Goal: Information Seeking & Learning: Understand process/instructions

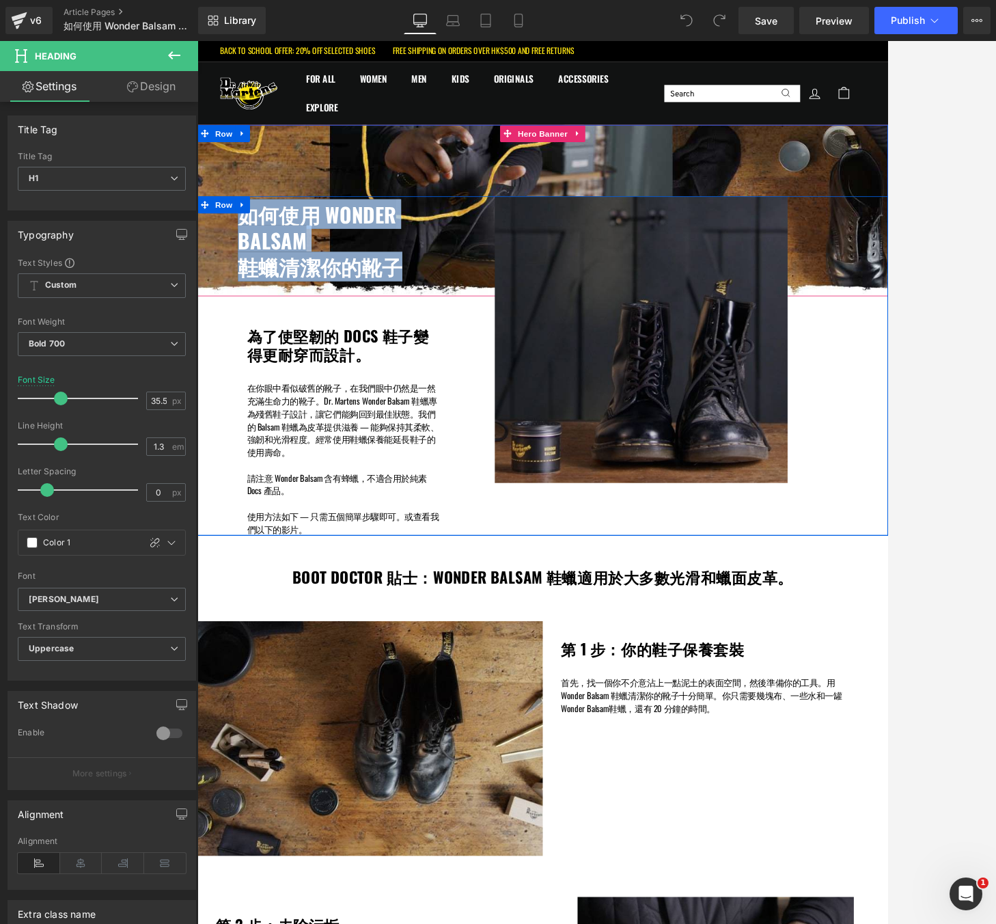
drag, startPoint x: 439, startPoint y: 317, endPoint x: 240, endPoint y: 258, distance: 207.4
click at [240, 258] on div "如何使用 WONDER BALSAM 鞋蠟清潔你的靴子 Heading Row 為了使堅韌的 DOCS 鞋子變得更耐穿而設計。 Heading 在你眼中看似破…" at bounding box center [367, 430] width 263 height 407
copy div "如何使用 WONDER BALSAM 鞋蠟清潔你的靴子"
click at [391, 416] on h1 "為了使堅韌的 DOCS 鞋子變得更耐穿而設計。" at bounding box center [373, 405] width 232 height 44
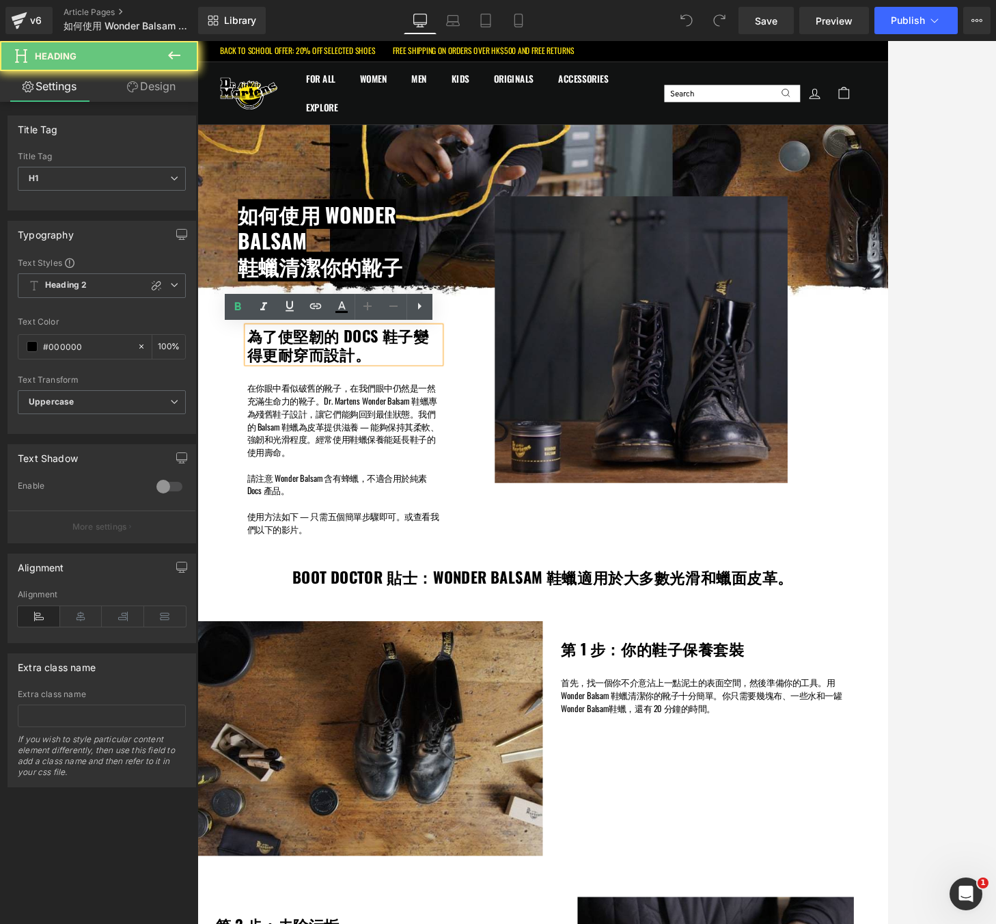
click at [396, 419] on h1 "為了使堅韌的 DOCS 鞋子變得更耐穿而設計。" at bounding box center [373, 405] width 232 height 44
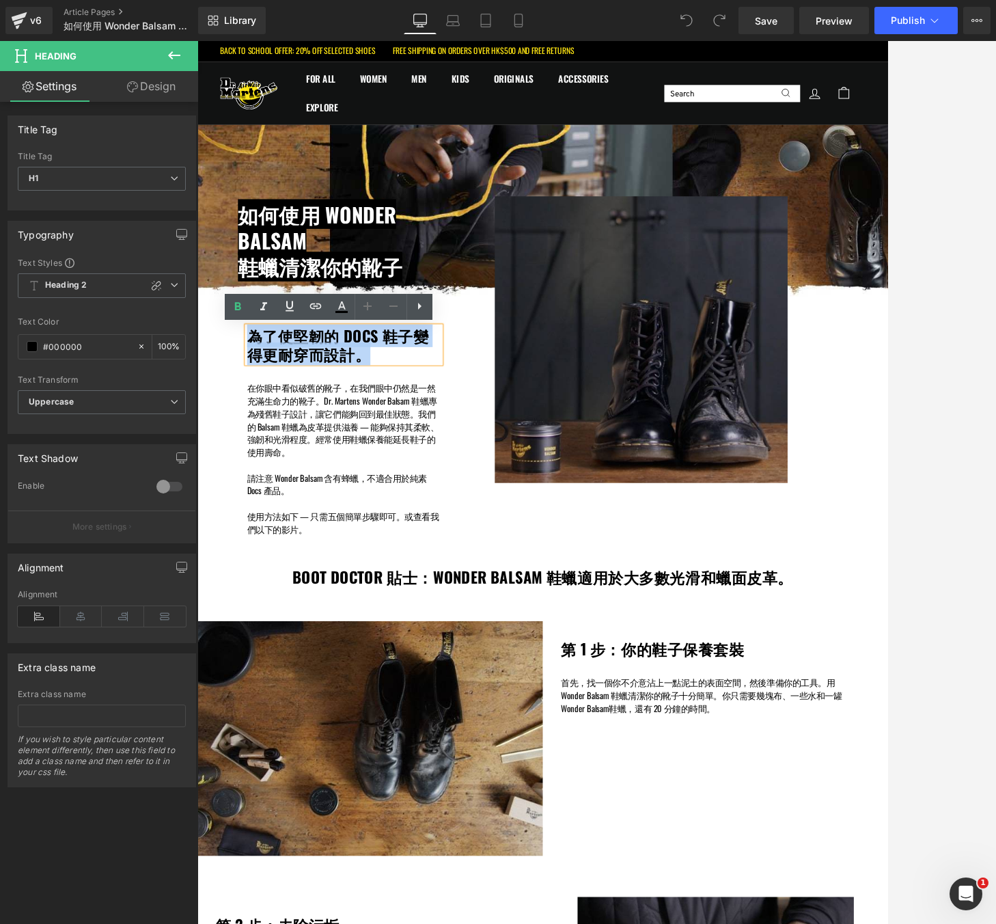
drag, startPoint x: 405, startPoint y: 418, endPoint x: 258, endPoint y: 392, distance: 148.4
click at [258, 392] on h1 "為了使堅韌的 DOCS 鞋子變得更耐穿而設計。" at bounding box center [373, 405] width 232 height 44
copy h1 "為了使堅韌的 DOCS 鞋子變得更耐穿而設計。"
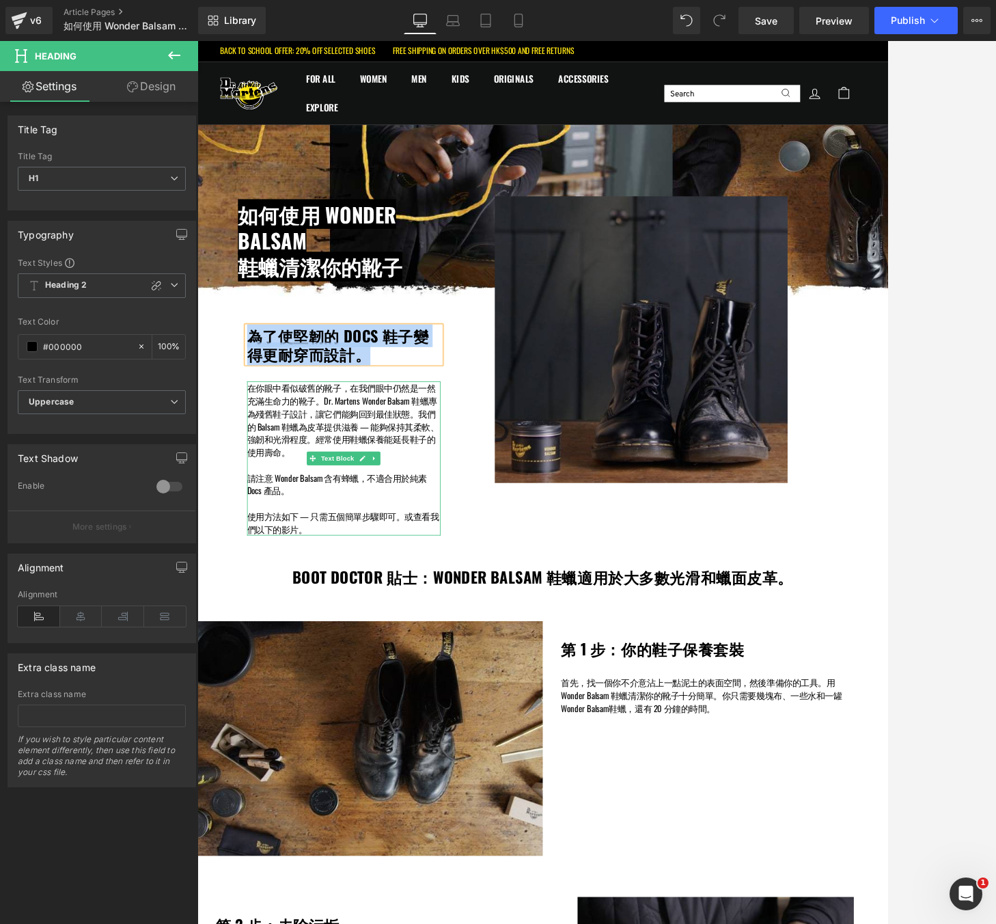
click at [312, 532] on p "在你眼中看似破舊的靴子，在我們眼中仍然是一然充滿生命力的靴子。Dr. Martens Wonder Balsam 鞋蠟專為殘舊鞋子設計，讓它們能夠回到最佳狀態…" at bounding box center [373, 494] width 232 height 92
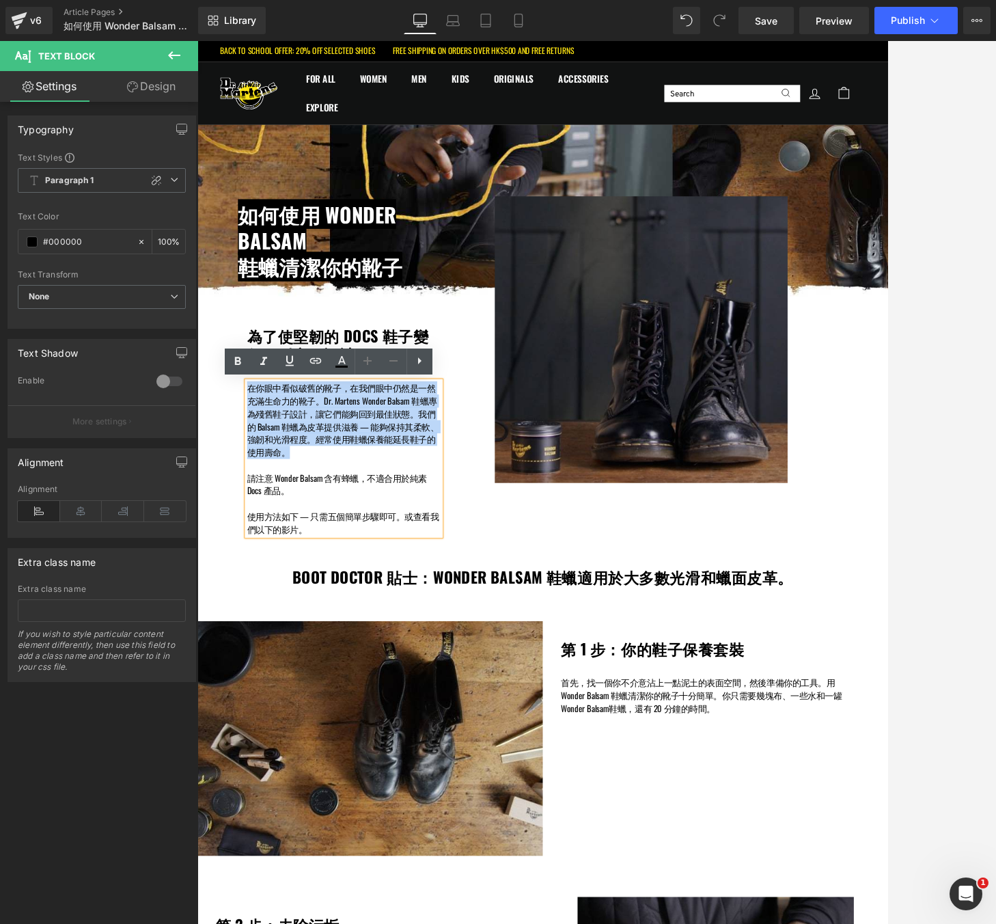
drag, startPoint x: 312, startPoint y: 533, endPoint x: 257, endPoint y: 452, distance: 97.4
click at [257, 452] on p "在你眼中看似破舊的靴子，在我們眼中仍然是一然充滿生命力的靴子。Dr. Martens Wonder Balsam 鞋蠟專為殘舊鞋子設計，讓它們能夠回到最佳狀態…" at bounding box center [373, 494] width 232 height 92
copy p "在你眼中看似破舊的靴子，在我們眼中仍然是一然充滿生命力的靴子。Dr. Martens Wonder Balsam 鞋蠟專為殘舊鞋子設計，讓它們能夠回到最佳狀態…"
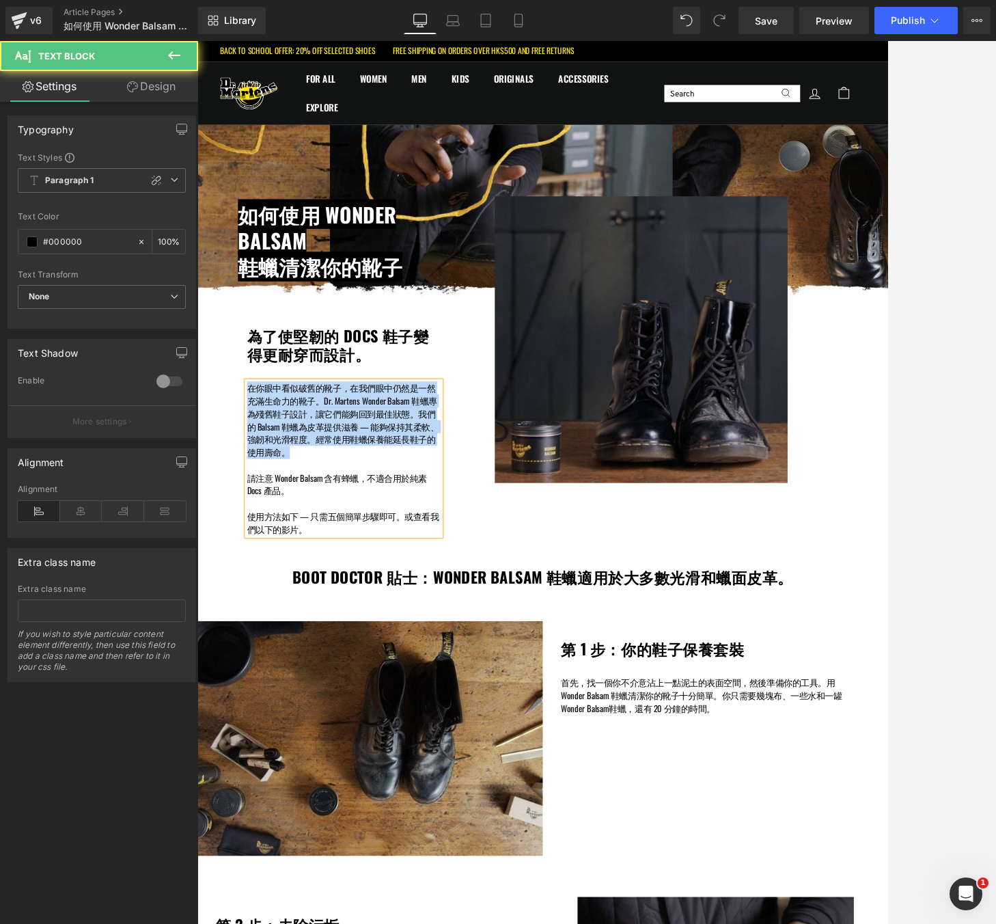
drag, startPoint x: 314, startPoint y: 580, endPoint x: 256, endPoint y: 564, distance: 60.2
click at [257, 565] on div "在你眼中看似破舊的靴子，在我們眼中仍然是一然充滿生命力的靴子。Dr. Martens Wonder Balsam 鞋蠟專為殘舊鞋子設計，讓它們能夠回到最佳狀態…" at bounding box center [373, 540] width 232 height 185
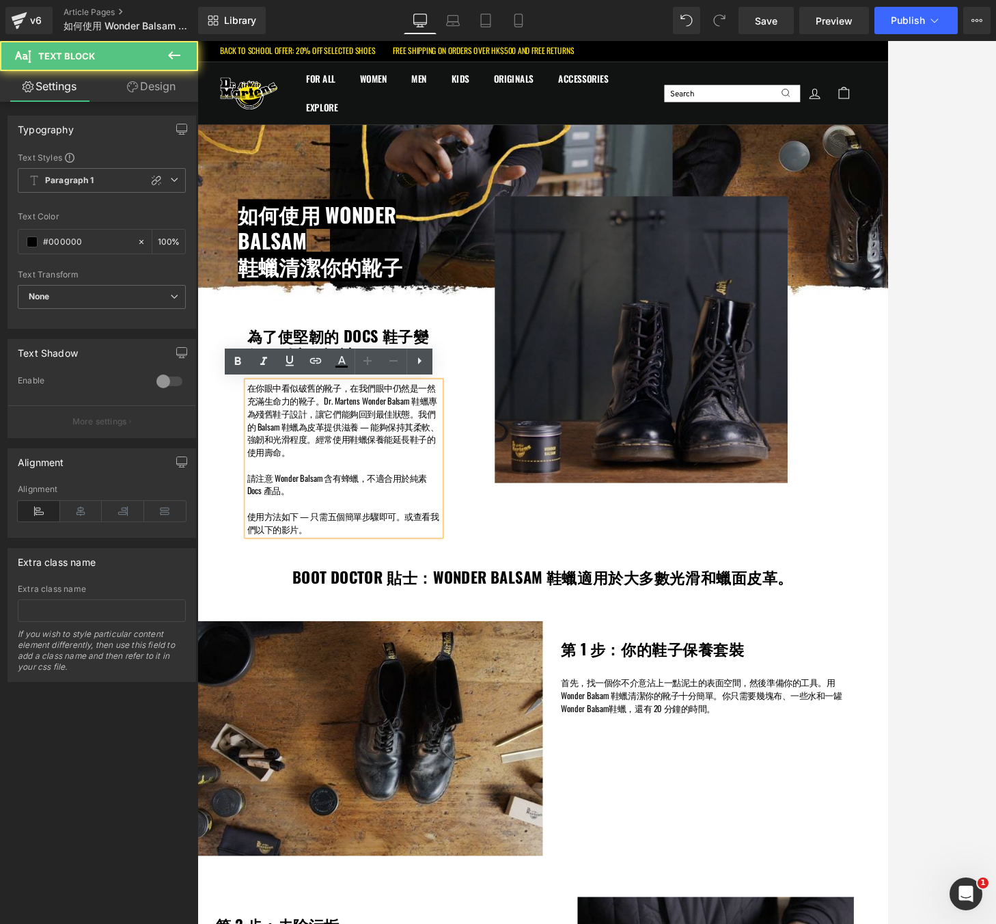
click at [300, 586] on p "請注意 Wonder Balsam 含有蜂蠟，不適合用於純素 Docs 產品。" at bounding box center [373, 571] width 232 height 31
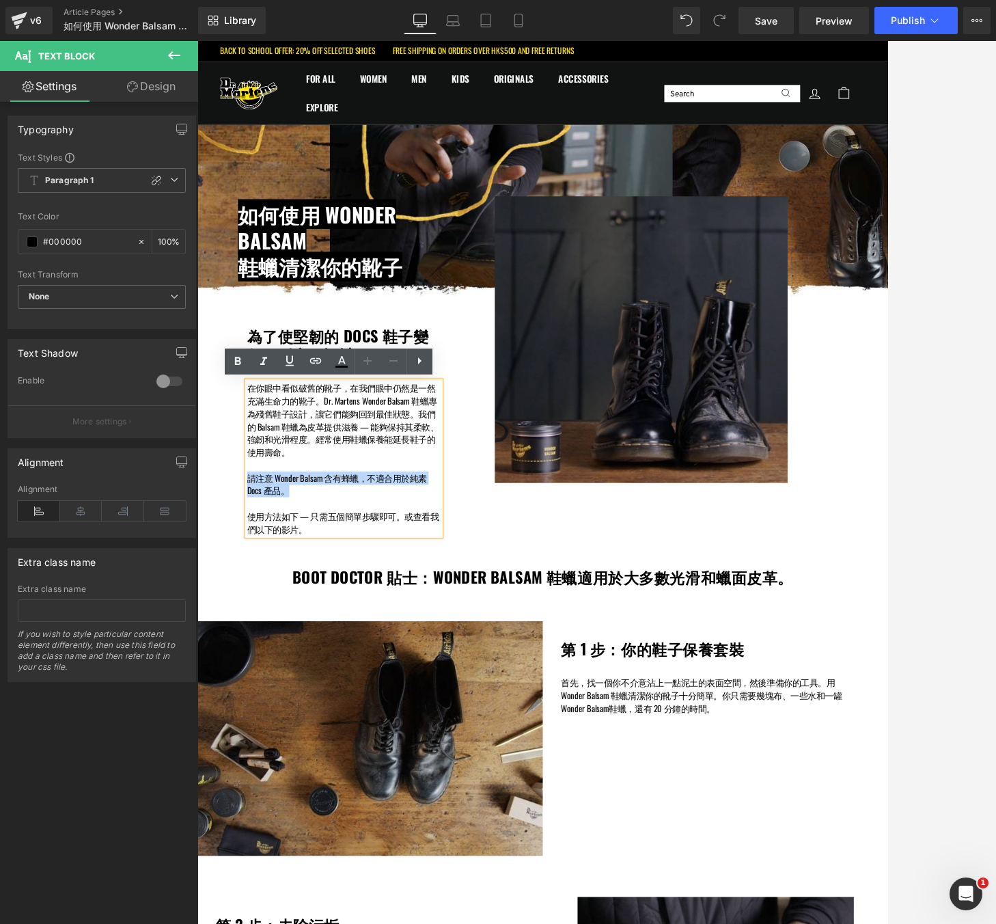
drag, startPoint x: 308, startPoint y: 585, endPoint x: 259, endPoint y: 563, distance: 53.8
click at [259, 563] on p "請注意 Wonder Balsam 含有蜂蠟，不適合用於純素 Docs 產品。" at bounding box center [373, 571] width 232 height 31
copy p "請注意 Wonder Balsam 含有蜂蠟，不適合用於純素 Docs 產品。"
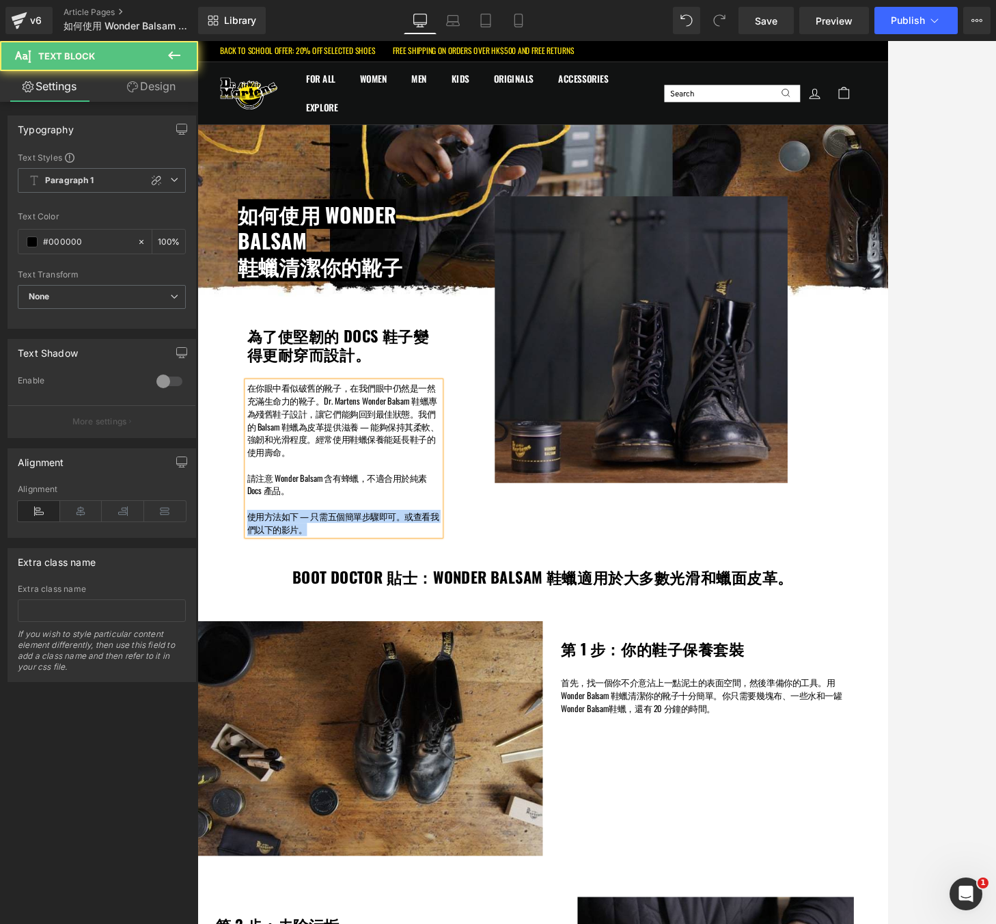
drag, startPoint x: 331, startPoint y: 629, endPoint x: 243, endPoint y: 610, distance: 89.5
click at [243, 610] on div "如何使用 WONDER BALSAM 鞋蠟清潔你的靴子 Heading Row 為了使堅韌的 DOCS 鞋子變得更耐穿而設計。 Heading 在你眼中看似破…" at bounding box center [367, 430] width 263 height 407
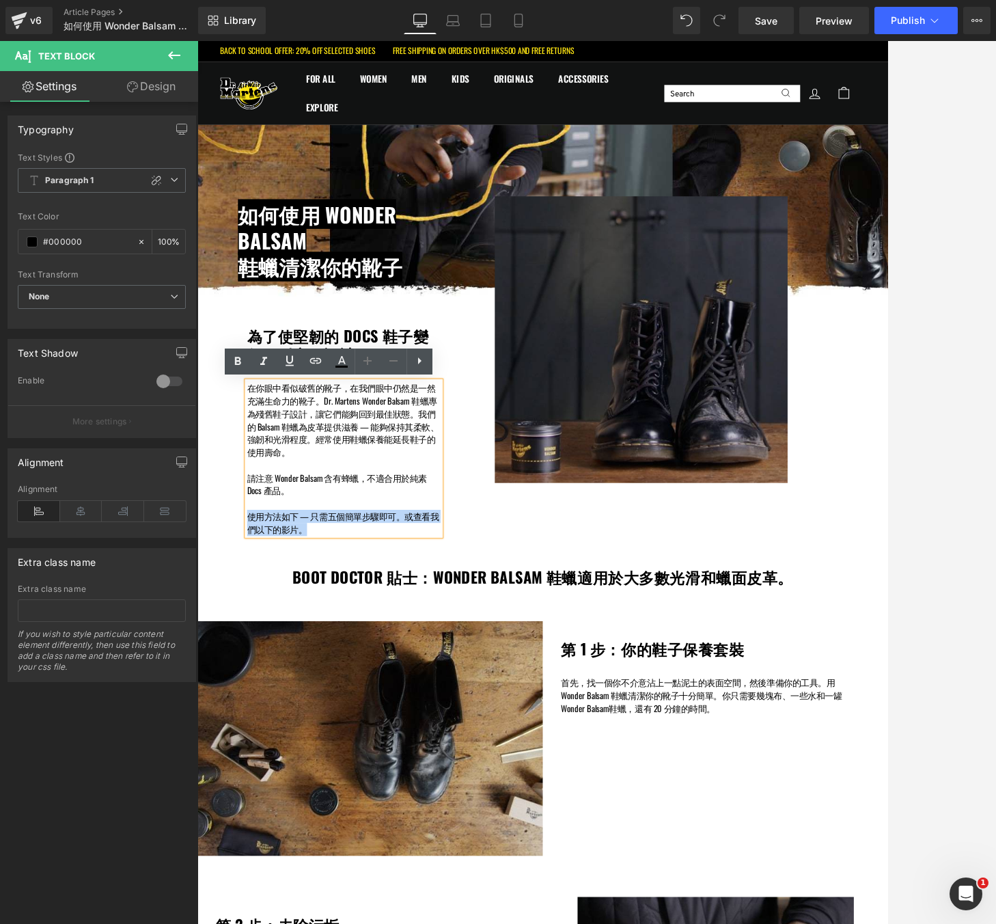
copy p "使用方法如下 — 只需五個簡單步驟即可。或查看我們以下的影片。"
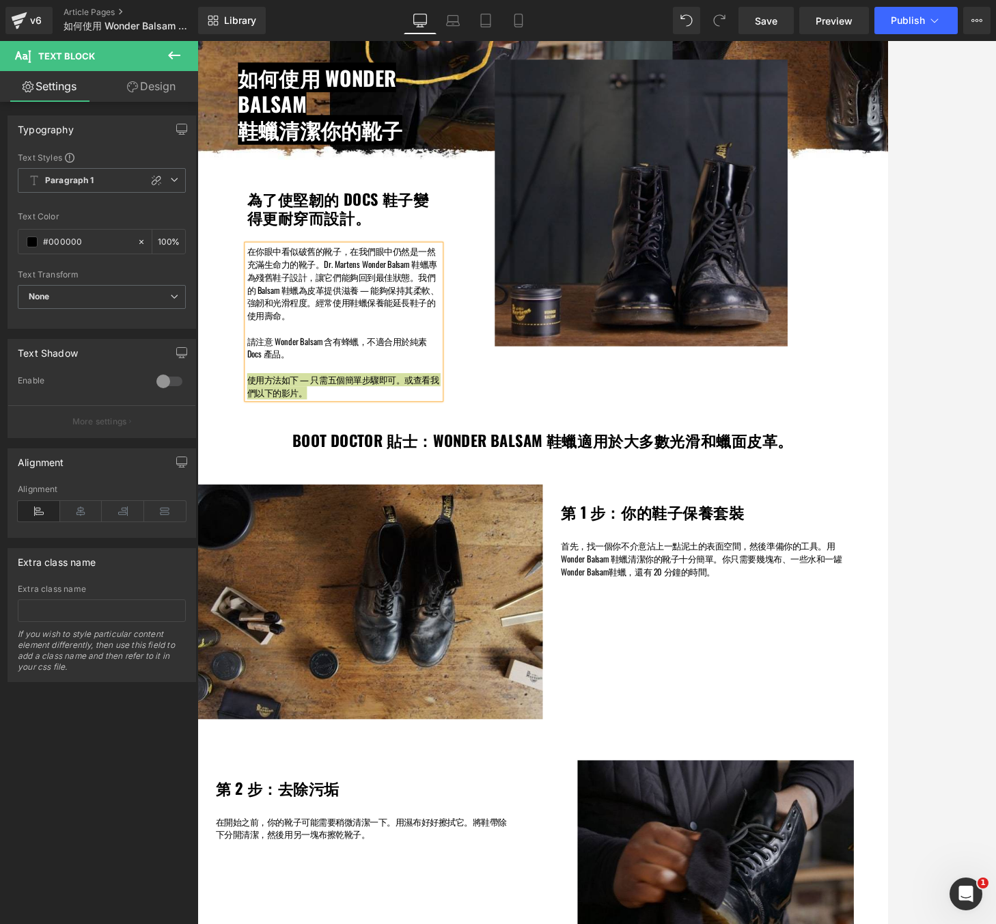
scroll to position [165, 0]
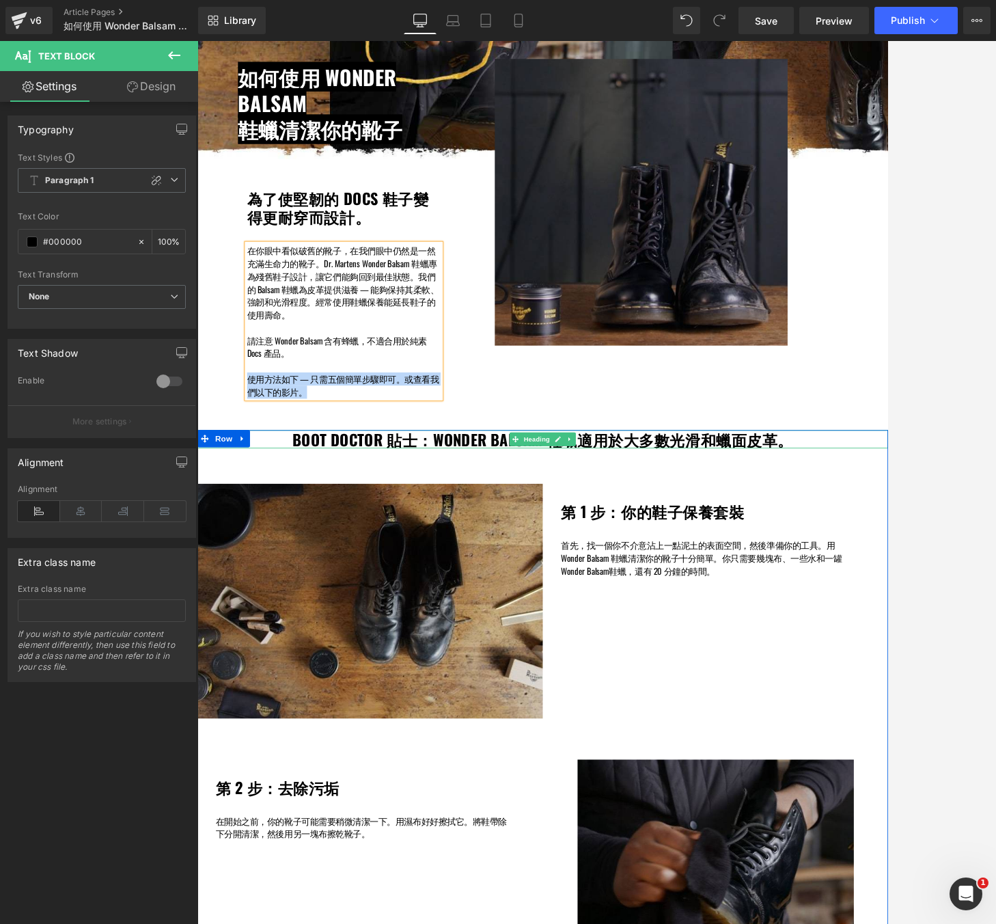
click at [837, 516] on h1 "BOOT DOCTOR 貼士：WONDER BALSAM 鞋蠟適用於大多數光滑和蠟面皮革。" at bounding box center [611, 517] width 827 height 22
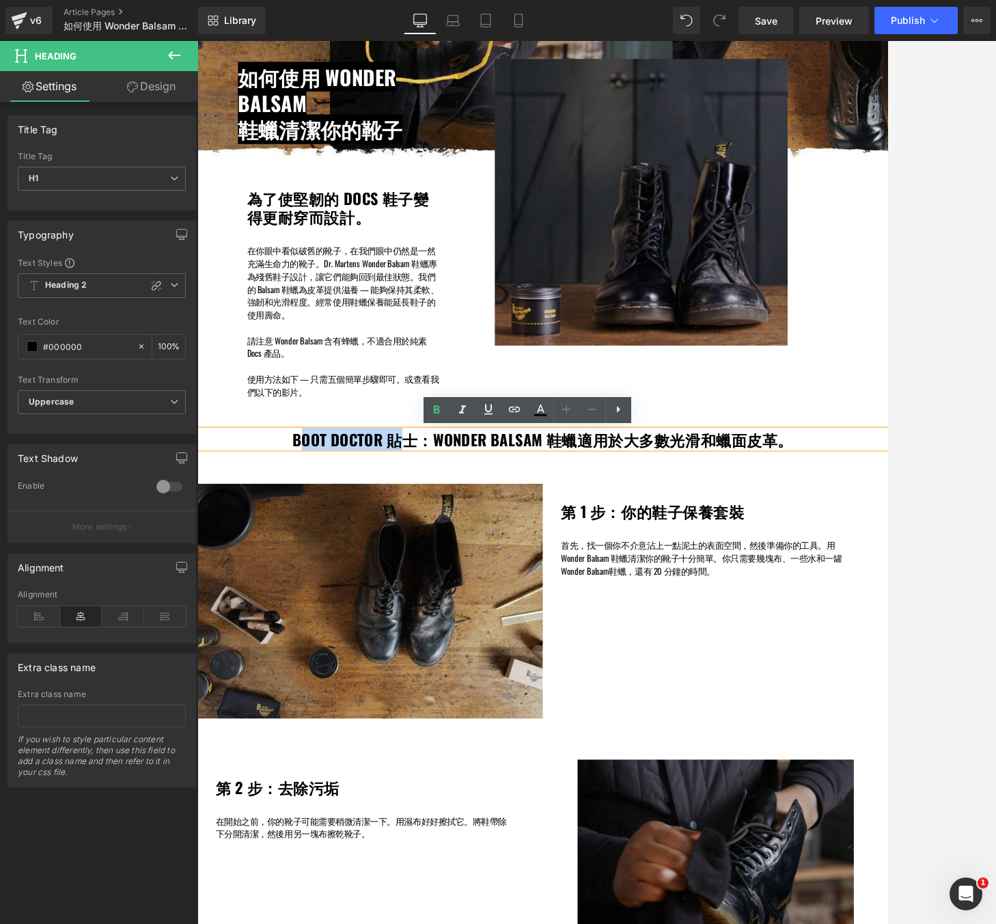
drag, startPoint x: 949, startPoint y: 519, endPoint x: 328, endPoint y: 524, distance: 620.6
click at [328, 524] on h1 "BOOT DOCTOR 貼士：WONDER BALSAM 鞋蠟適用於大多數光滑和蠟面皮革。" at bounding box center [611, 517] width 827 height 22
click at [316, 522] on h1 "BOOT DOCTOR 貼士：WONDER BALSAM 鞋蠟適用於大多數光滑和蠟面皮革。" at bounding box center [611, 517] width 827 height 22
drag, startPoint x: 316, startPoint y: 522, endPoint x: 916, endPoint y: 528, distance: 600.8
click at [867, 528] on div "BOOT DOCTOR 貼士：WONDER BALSAM 鞋蠟適用於大多數光滑和蠟面皮革。" at bounding box center [611, 517] width 827 height 22
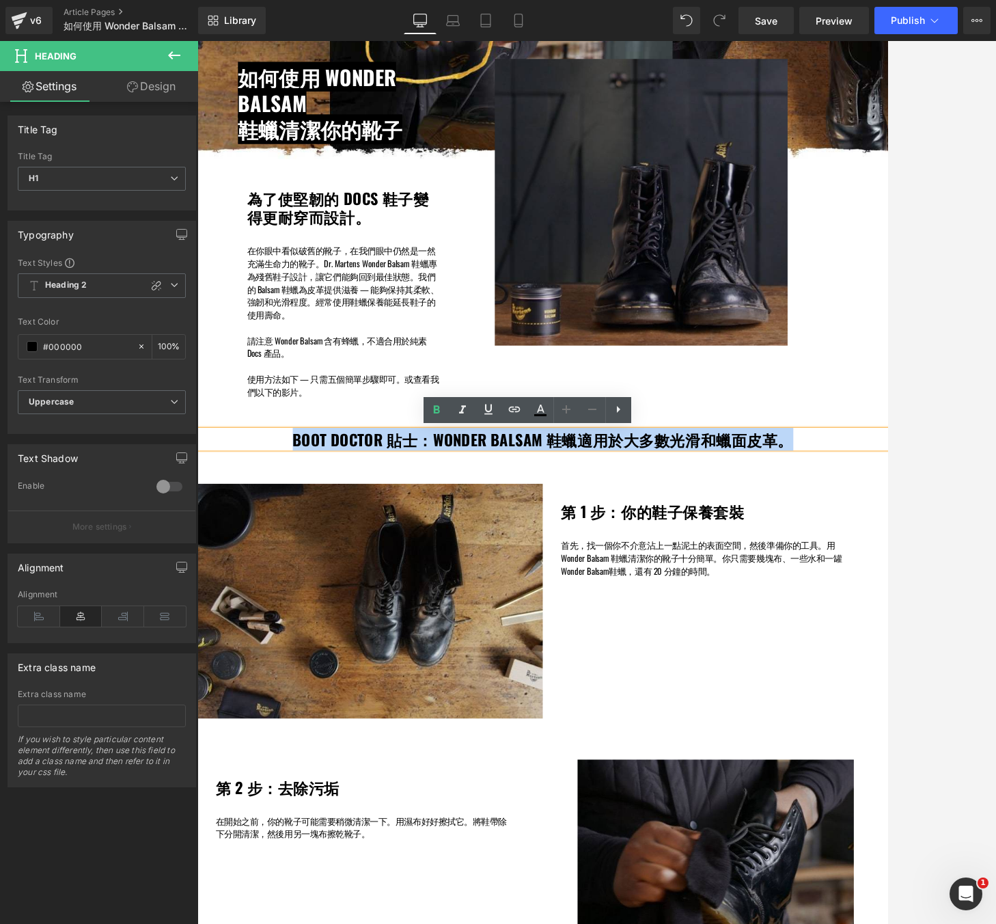
copy h1 "BOOT DOCTOR 貼士：WONDER BALSAM 鞋蠟適用於大多數光滑和蠟面皮革。"
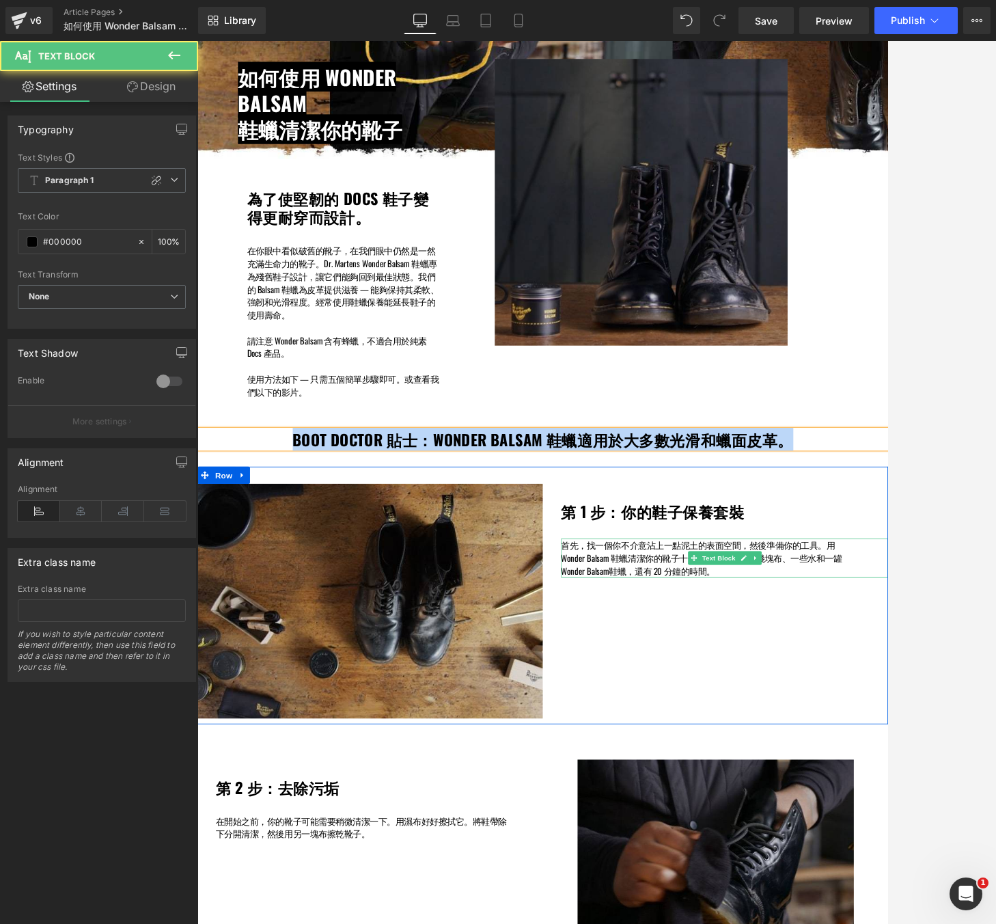
click at [852, 643] on p "首先，找一個你不介意沾上一點泥土的表面空間，然後準備你的工具。用 Wonder Balsam 鞋蠟清潔你的靴子十分簡單。你只需要幾塊布、一些水和一罐 Wond…" at bounding box center [809, 659] width 353 height 46
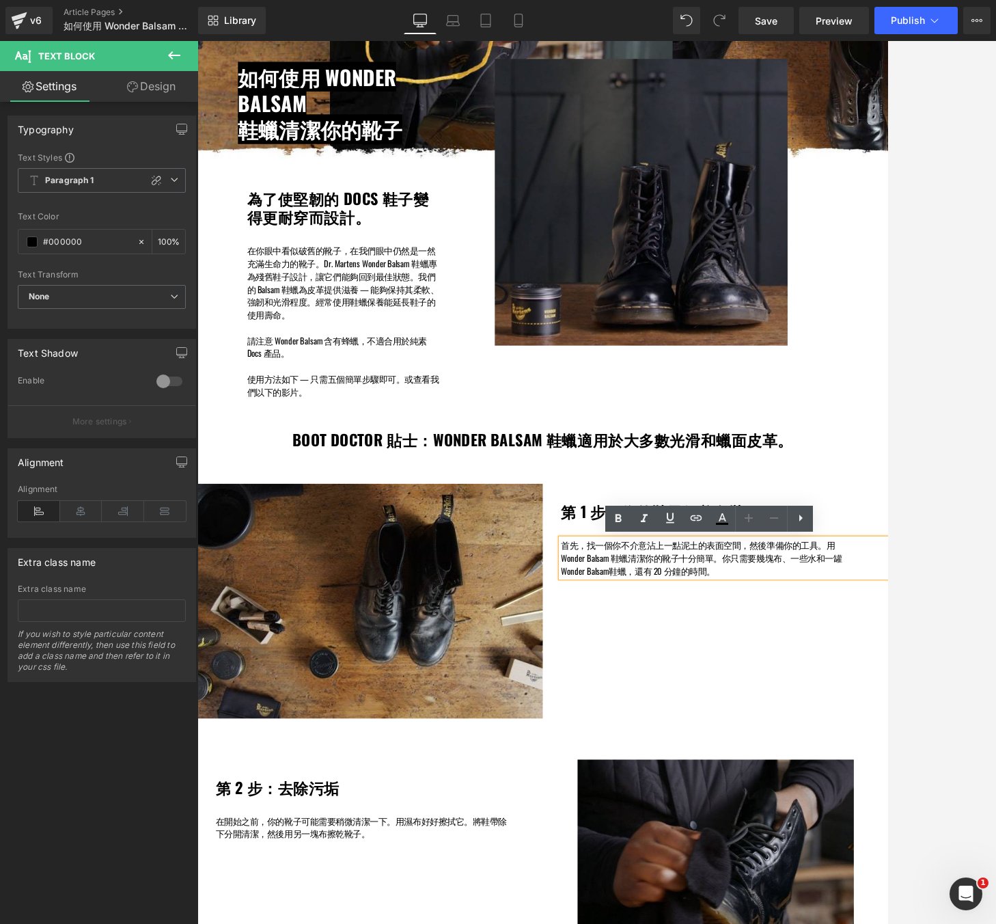
click at [867, 565] on div "Image 第 1 步：你的鞋子保養套裝 Heading 首先，找一個你不介意沾上一點泥土的表面空間，然後準備你的工具。用 Wonder Balsam 鞋蠟清…" at bounding box center [611, 704] width 827 height 308
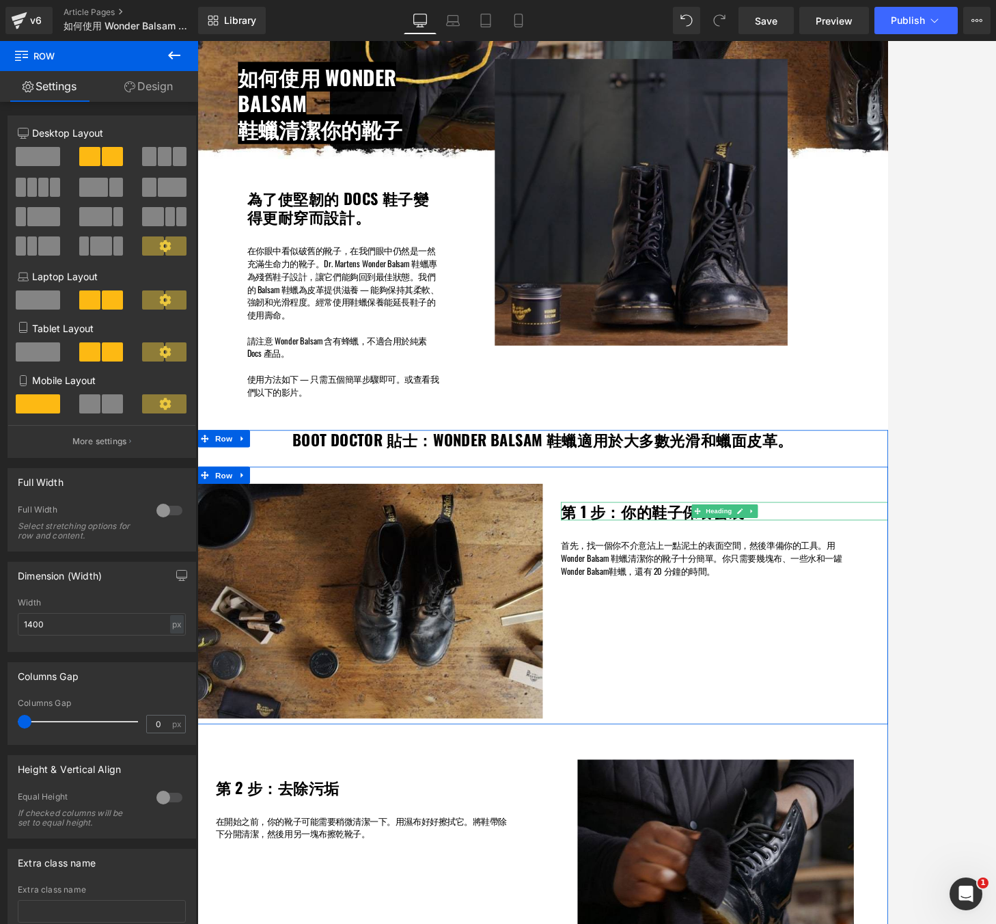
click at [867, 606] on h1 "第 1 步：你的鞋子保養套裝" at bounding box center [829, 604] width 392 height 22
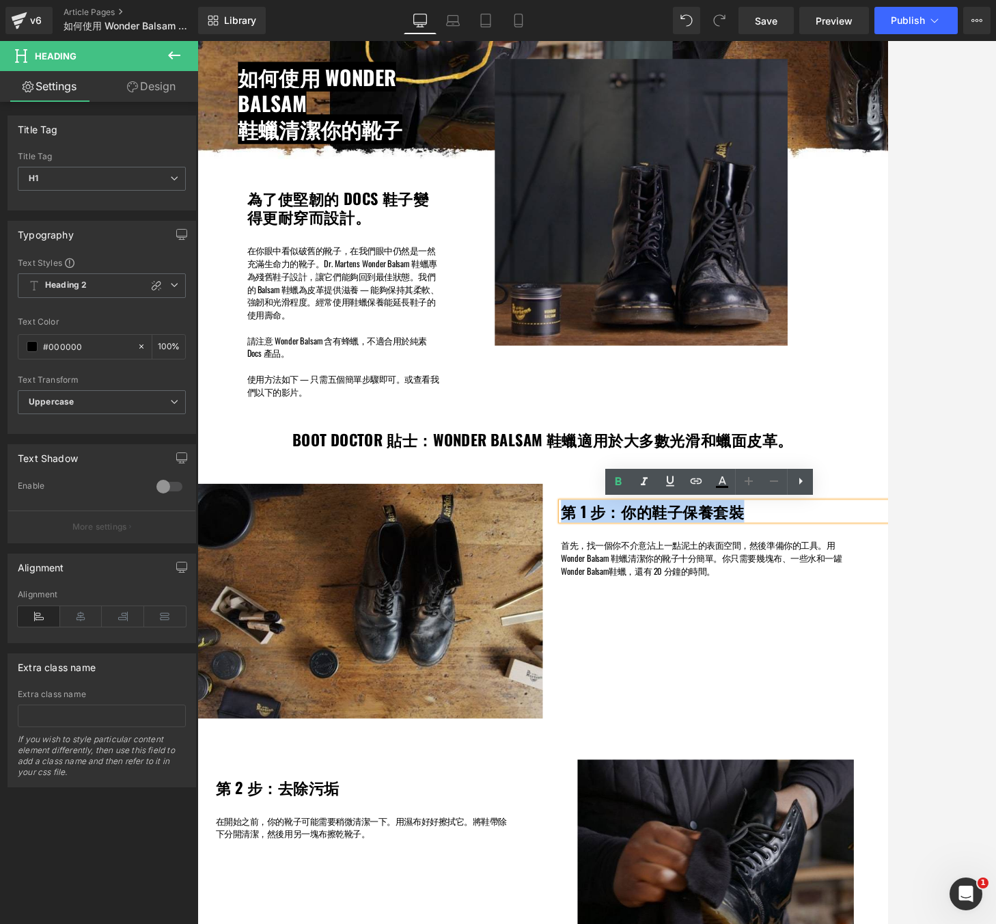
drag, startPoint x: 880, startPoint y: 607, endPoint x: 625, endPoint y: 612, distance: 255.7
click at [625, 612] on div "第 1 步：你的鞋子保養套裝 Heading 首先，找一個你不介意沾上一點泥土的表面空間，然後準備你的工具。用 Wonder Balsam 鞋蠟清潔你的靴子十…" at bounding box center [817, 627] width 413 height 112
copy h1 "第 1 步：你的鞋子保養套裝"
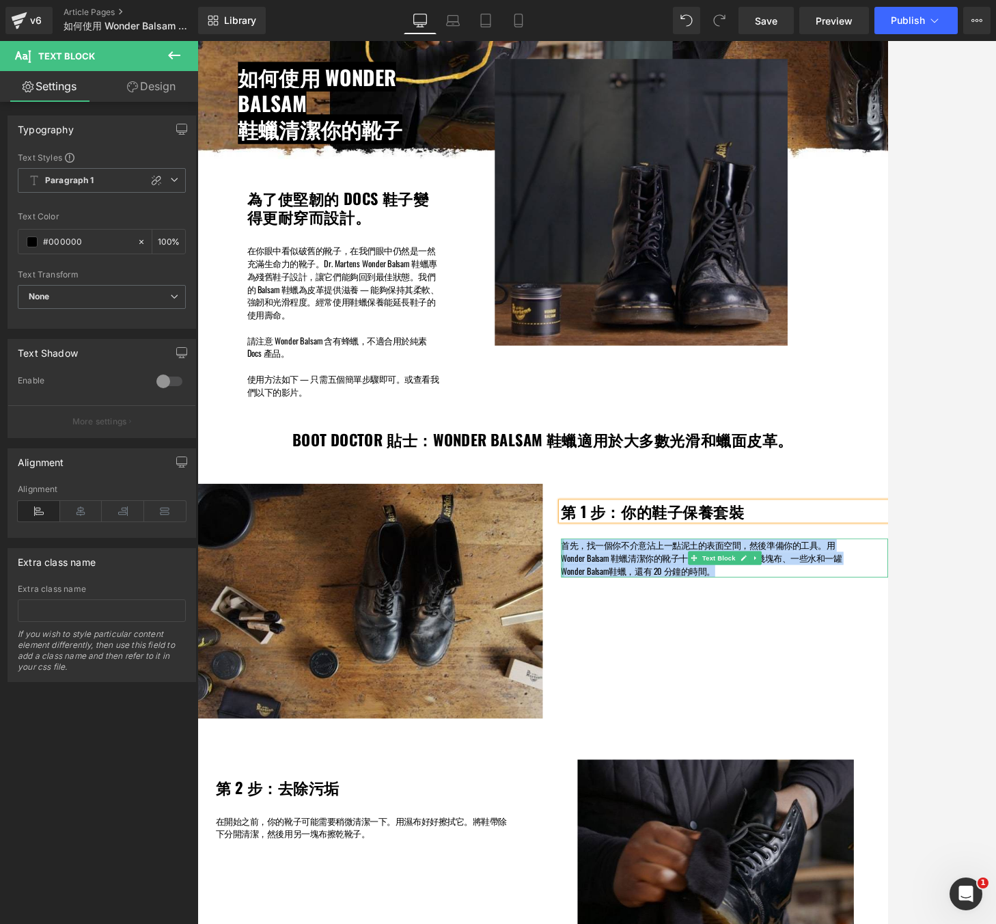
drag, startPoint x: 821, startPoint y: 677, endPoint x: 632, endPoint y: 647, distance: 191.7
click at [633, 647] on div "首先，找一個你不介意沾上一點泥土的表面空間，然後準備你的工具。用 Wonder Balsam 鞋蠟清潔你的靴子十分簡單。你只需要幾塊布、一些水和一罐 Wond…" at bounding box center [829, 659] width 392 height 46
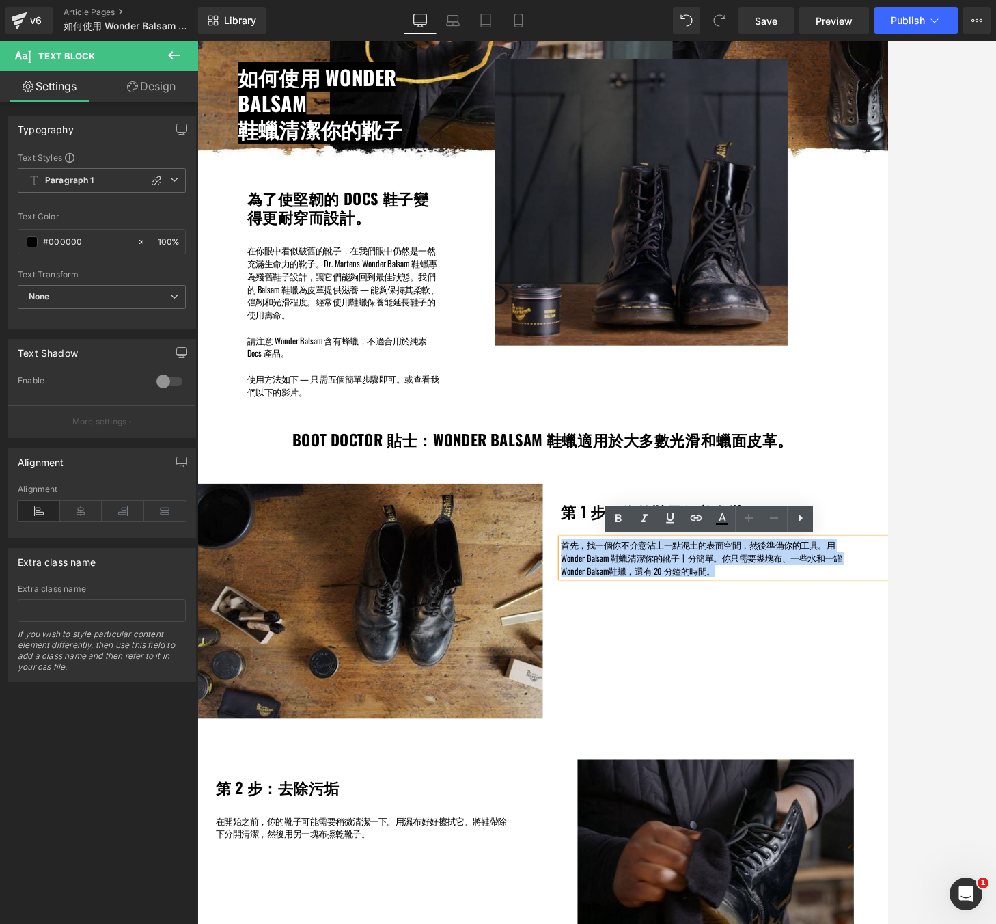
copy p "首先，找一個你不介意沾上一點泥土的表面空間，然後準備你的工具。用 Wonder Balsam 鞋蠟清潔你的靴子十分簡單。你只需要幾塊布、一些水和一罐 Wond…"
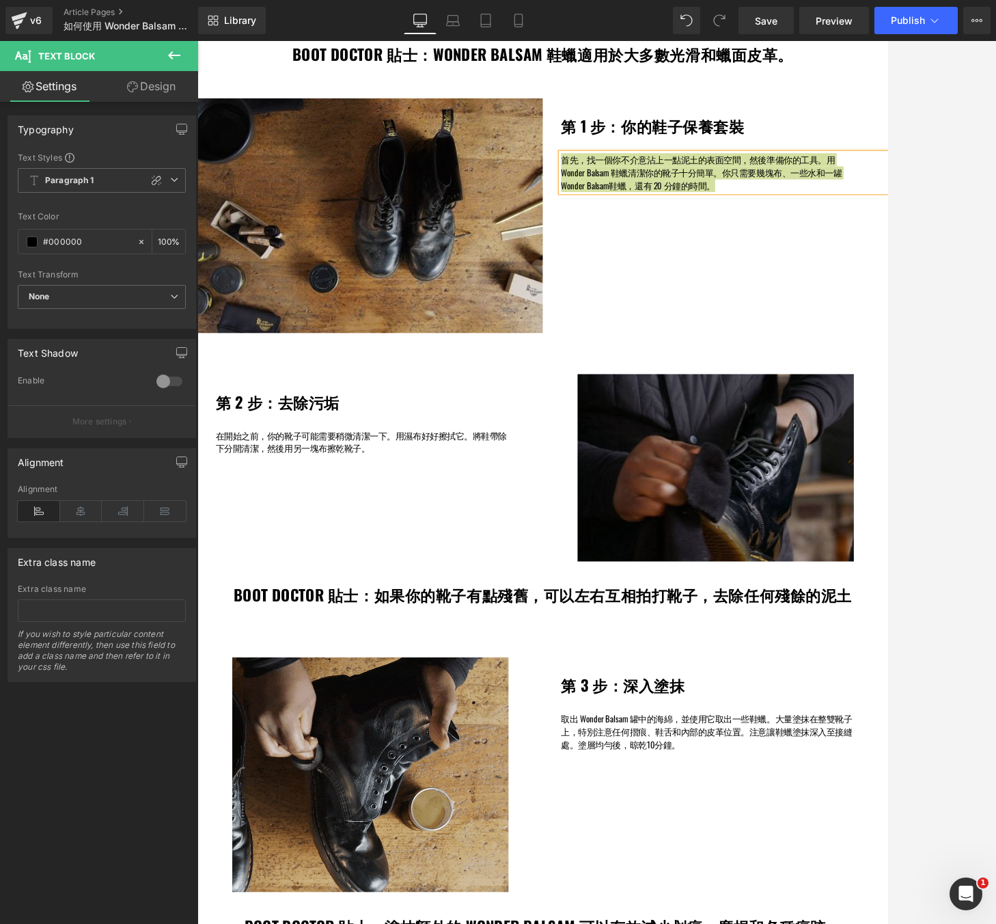
scroll to position [683, 0]
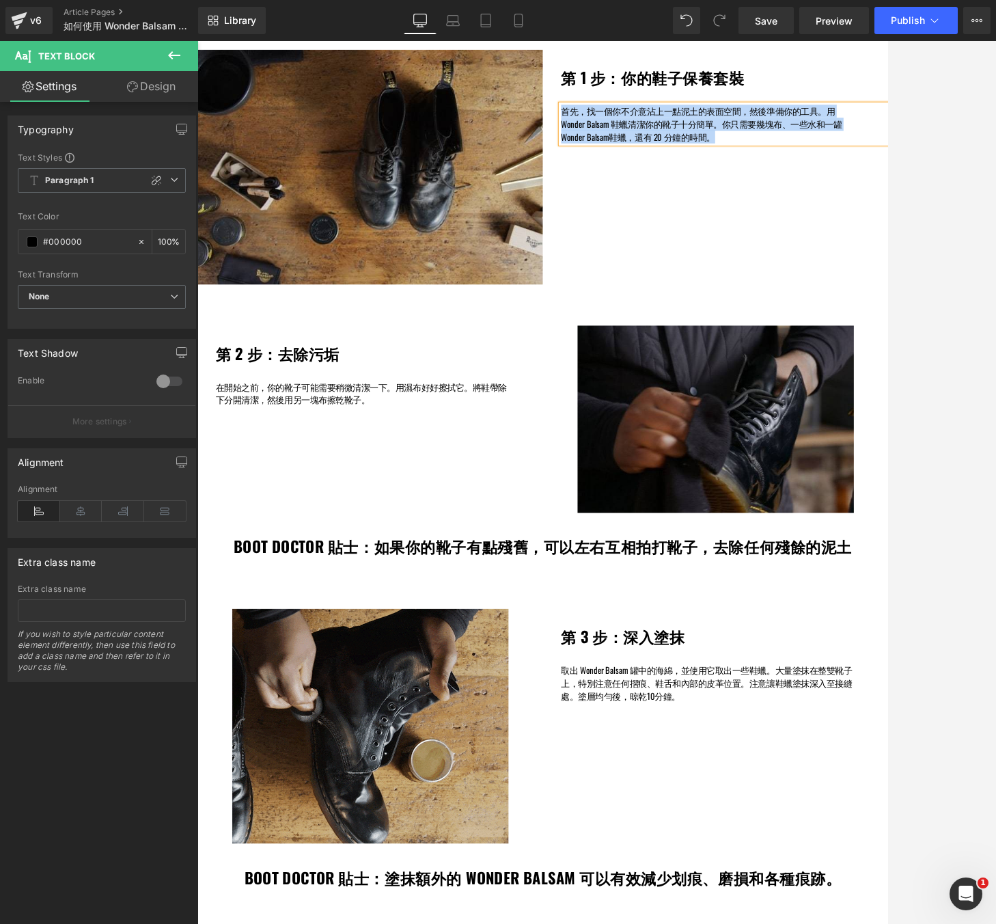
click at [366, 419] on h1 "第 2 步：去除污垢" at bounding box center [415, 415] width 392 height 22
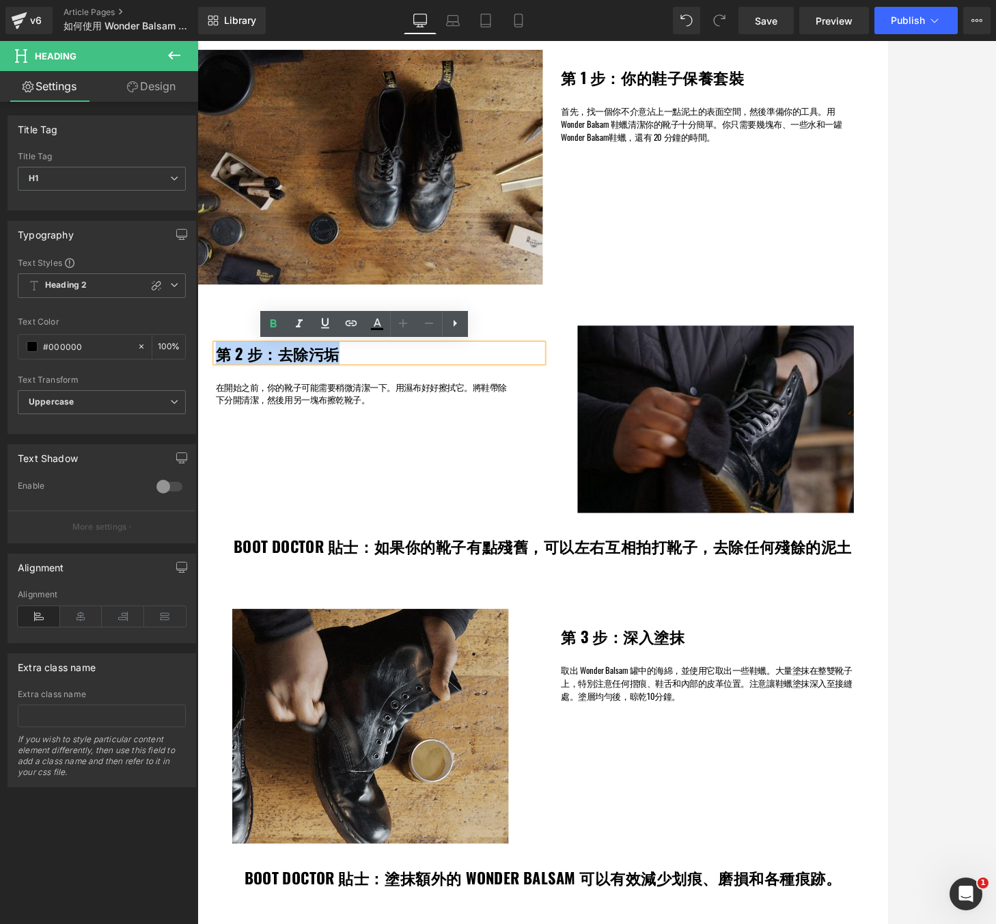
drag, startPoint x: 366, startPoint y: 419, endPoint x: 202, endPoint y: 420, distance: 163.3
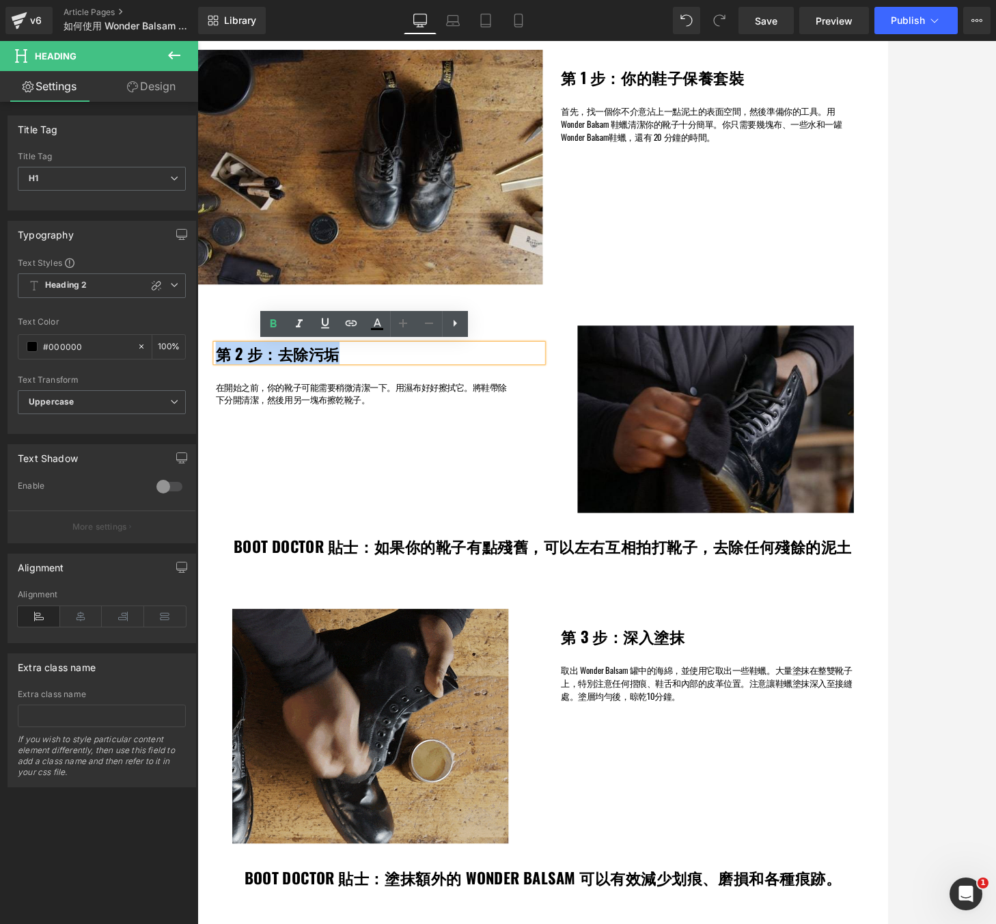
click at [202, 420] on div "第 2 步：去除污垢 Heading 在開始之前，你的靴子可能需要稍微清潔一下。用濕布好好擦拭它。將鞋帶除下分開清潔，然後用另一塊布擦乾靴子。 Text Bl…" at bounding box center [404, 430] width 413 height 96
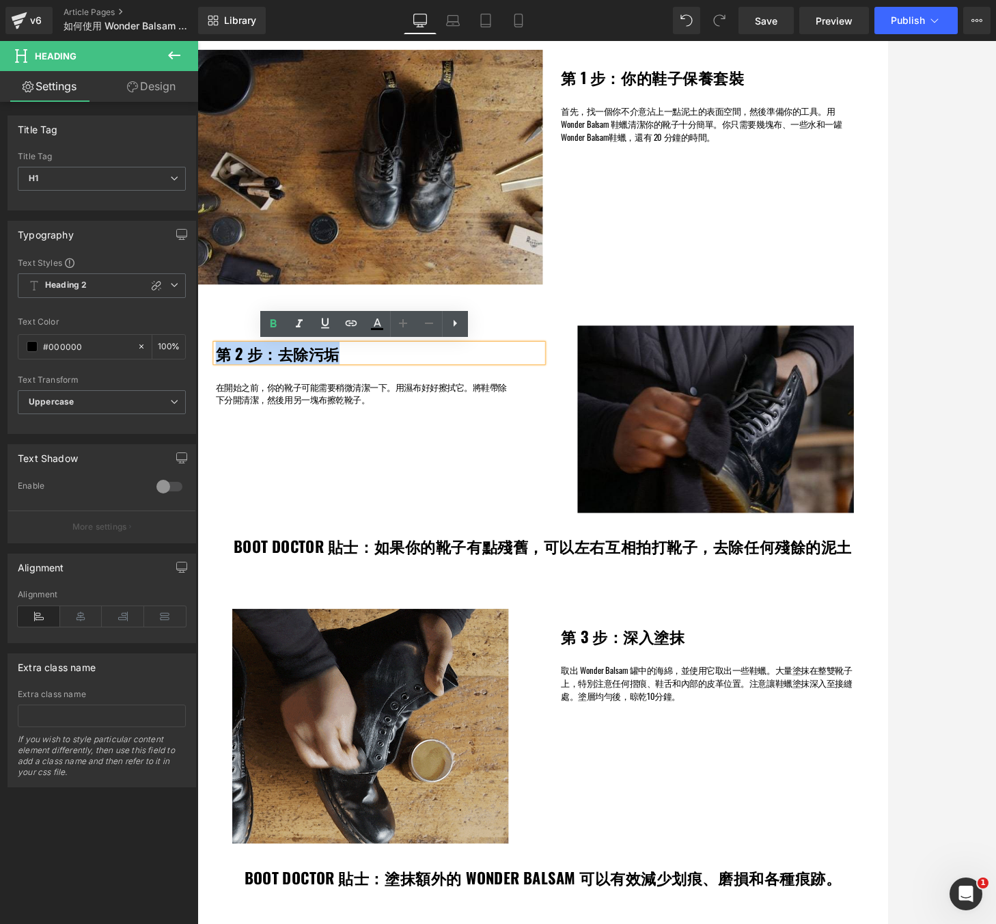
copy h1 "第 2 步：去除污垢"
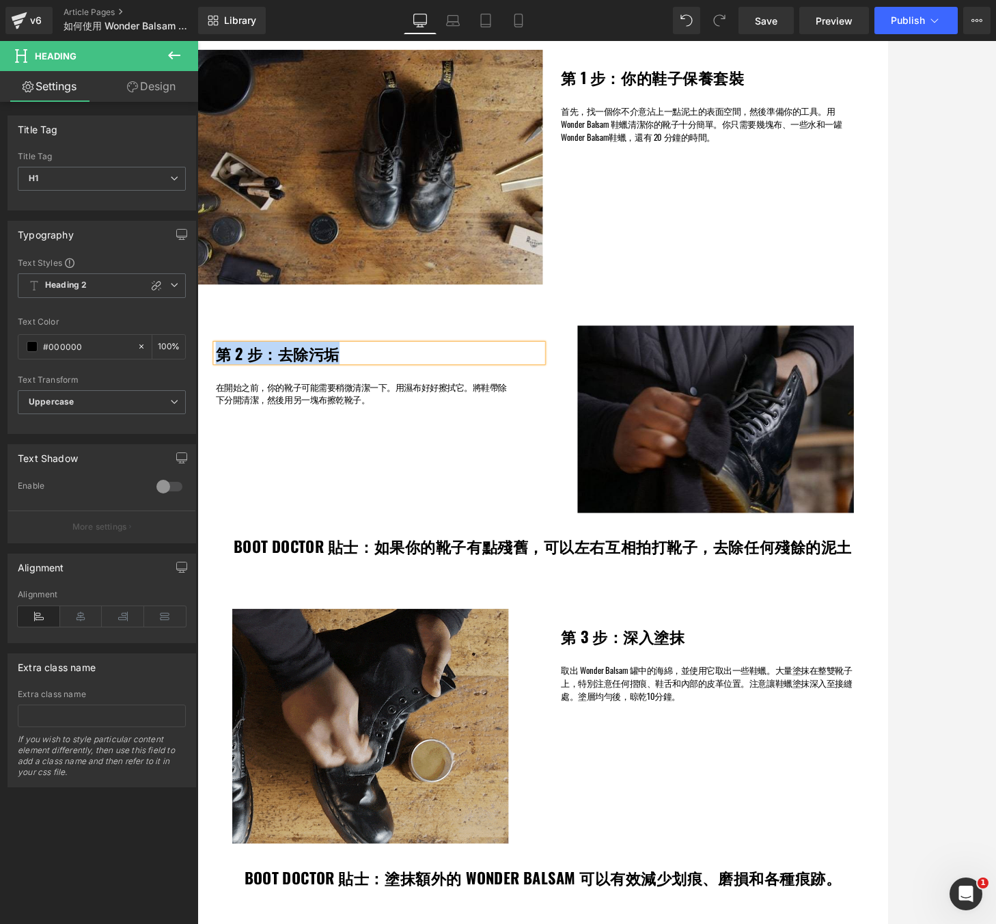
click at [379, 472] on span "在開始之前，你的靴子可能需要稍微清潔一下。用濕布好好擦拭它。將鞋帶除下分開清潔，然後用另一塊布擦乾靴子。" at bounding box center [393, 463] width 349 height 31
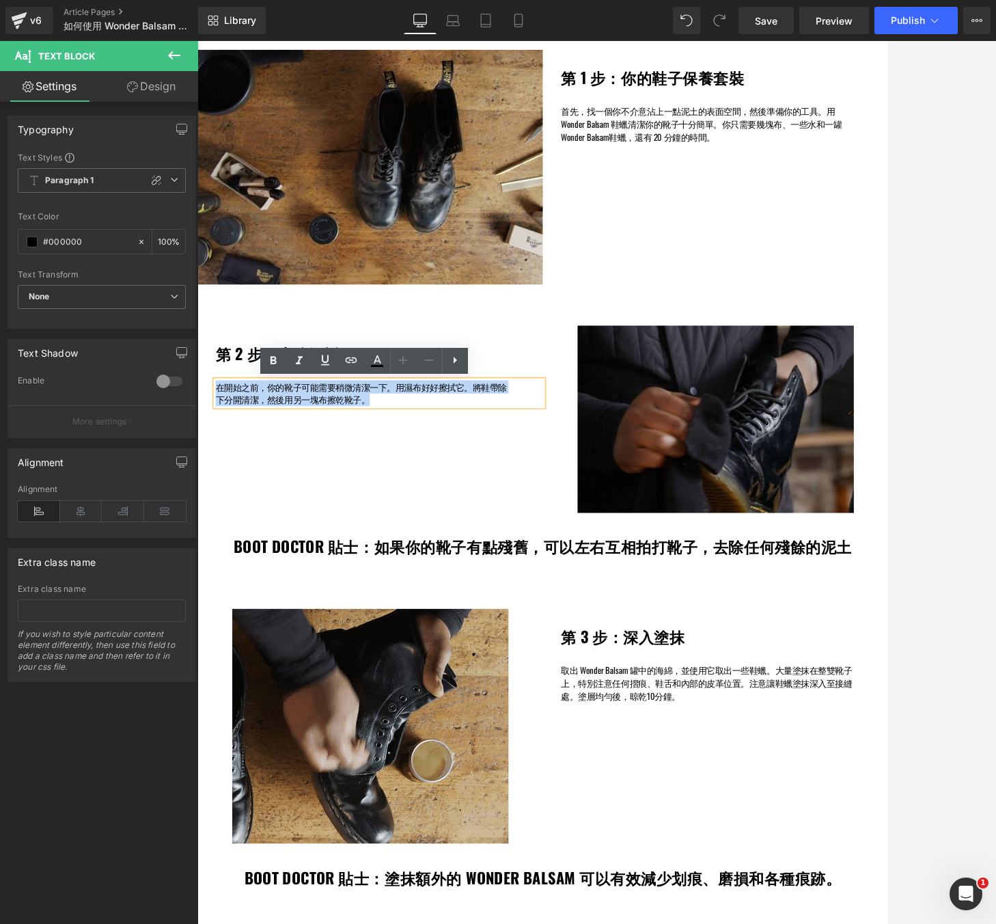
drag, startPoint x: 411, startPoint y: 471, endPoint x: 202, endPoint y: 458, distance: 209.5
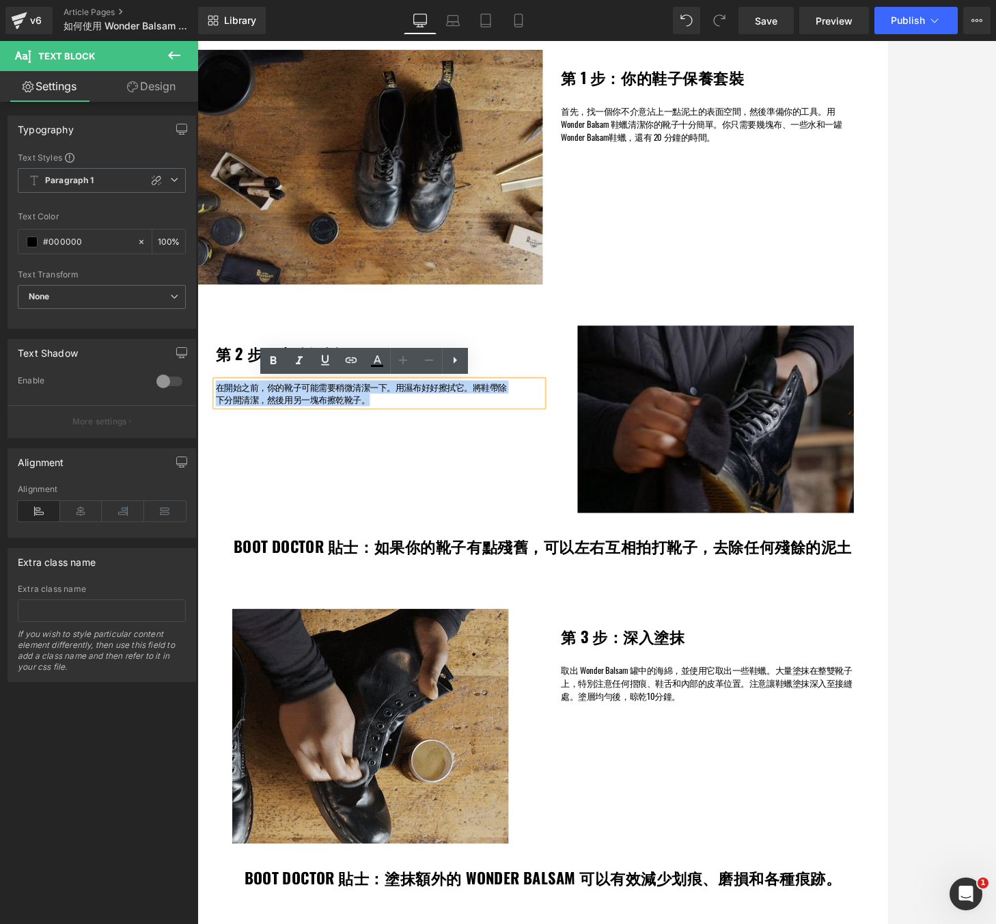
click at [202, 458] on div "第 2 步：去除污垢 Heading 在開始之前，你的靴子可能需要稍微清潔一下。用濕布好好擦拭它。將鞋帶除下分開清潔，然後用另一塊布擦乾靴子。 Text Bl…" at bounding box center [404, 430] width 413 height 96
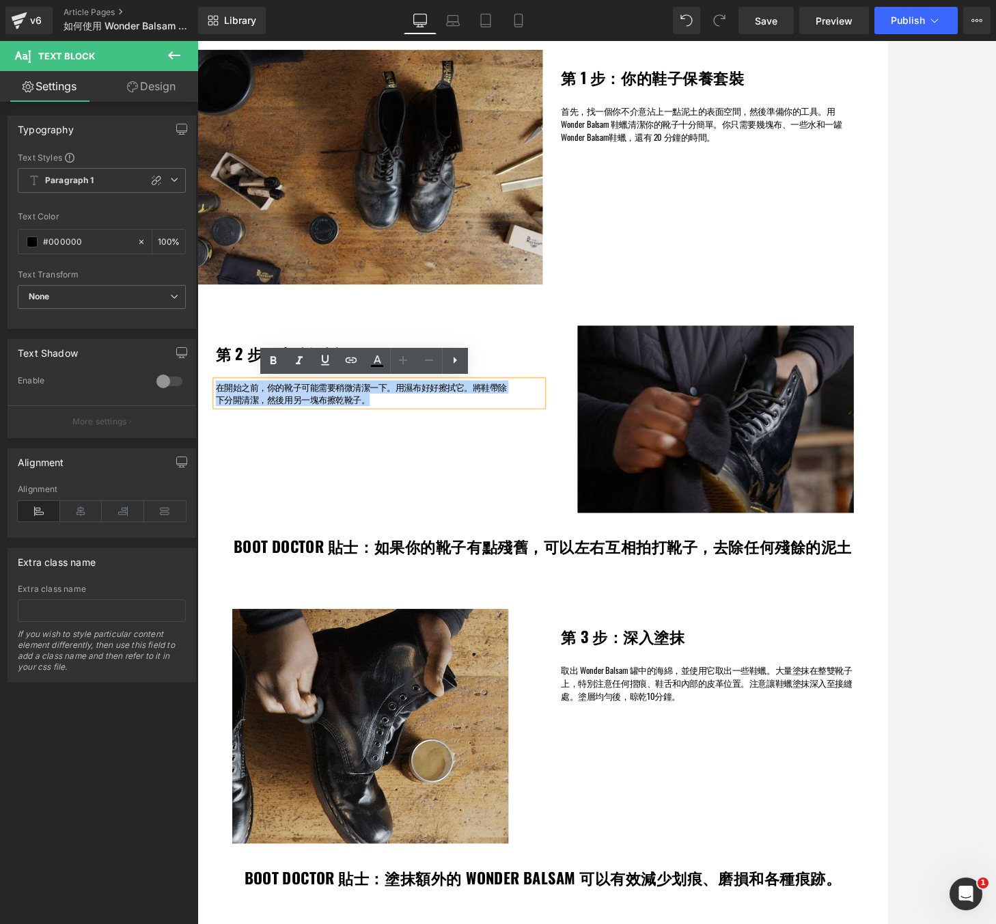
copy span "在開始之前，你的靴子可能需要稍微清潔一下。用濕布好好擦拭它。將鞋帶除下分開清潔，然後用另一塊布擦乾靴子。"
click at [506, 638] on h1 "BOOT DOCTOR 貼士：如果你的靴子有點殘舊，可以左右互相拍打靴子，去除任何殘餘的泥土" at bounding box center [611, 646] width 827 height 22
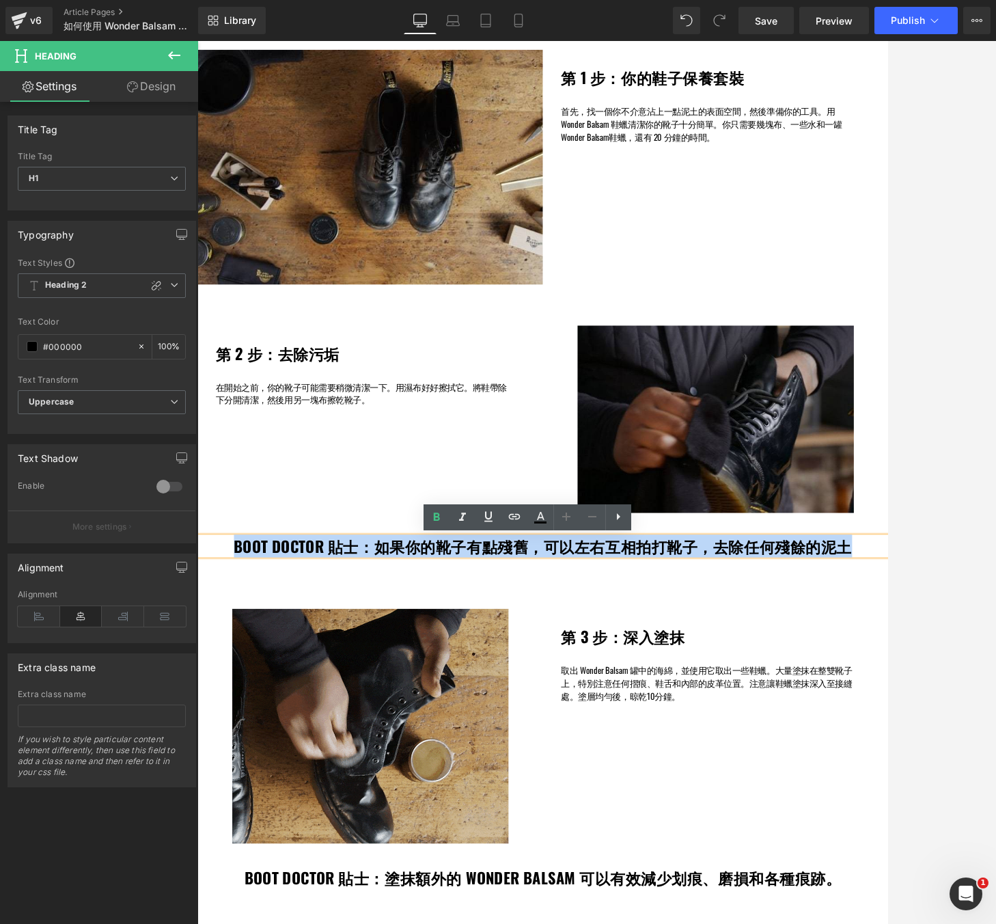
drag, startPoint x: 977, startPoint y: 649, endPoint x: 243, endPoint y: 664, distance: 734.2
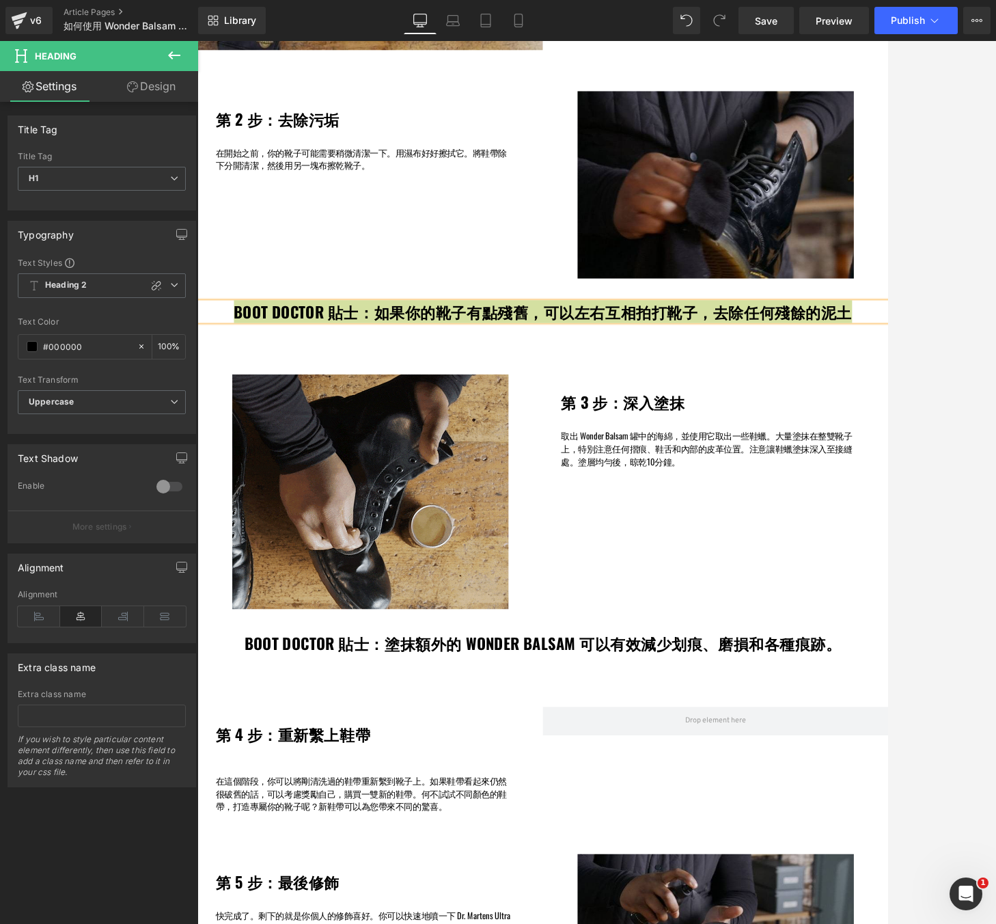
scroll to position [1003, 0]
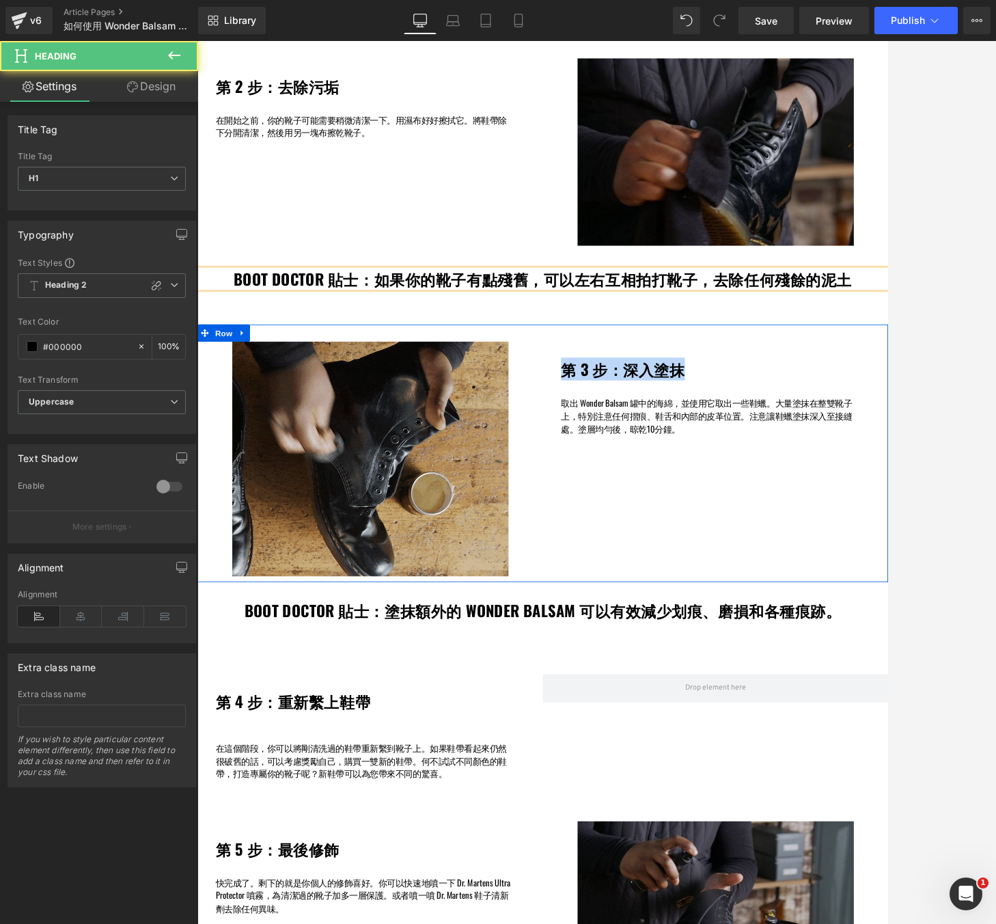
drag, startPoint x: 777, startPoint y: 433, endPoint x: 624, endPoint y: 432, distance: 153.1
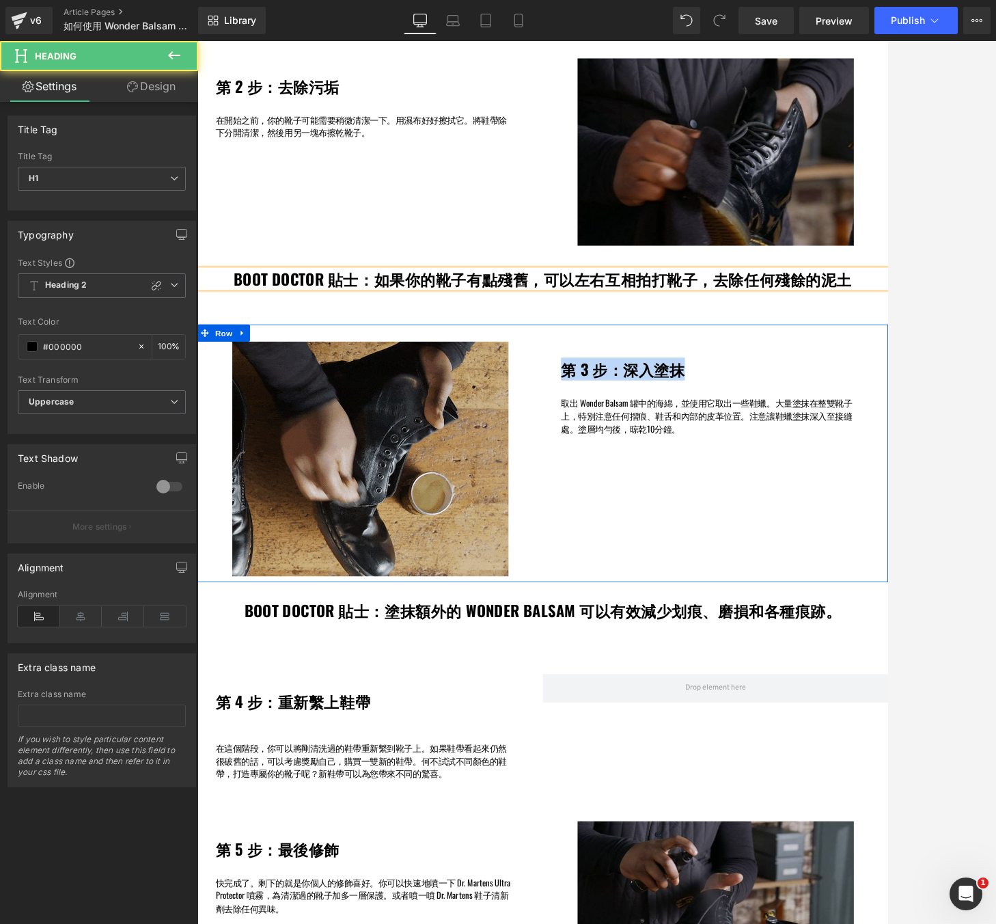
click at [624, 432] on div "第 3 步：深入塗抹 Heading 取出 Wonder Balsam 罐中的海綿，並使用它取出一些鞋蠟。大量塗抹在整雙靴子上，特別注意任何摺痕、鞋舌和內部的…" at bounding box center [817, 457] width 413 height 112
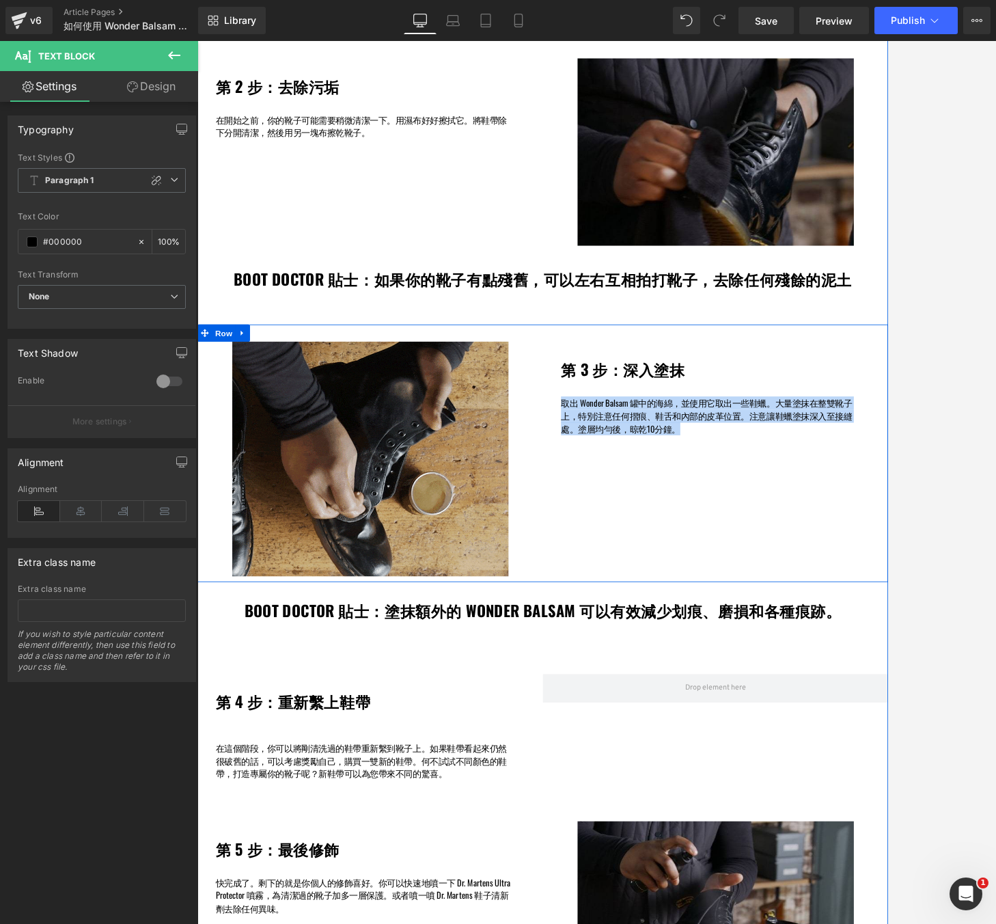
drag, startPoint x: 776, startPoint y: 506, endPoint x: 624, endPoint y: 479, distance: 154.7
click at [624, 479] on div "第 3 步：深入塗抹 Heading 取出 Wonder Balsam 罐中的海綿，並使用它取出一些鞋蠟。大量塗抹在整雙靴子上，特別注意任何摺痕、鞋舌和內部的…" at bounding box center [817, 457] width 413 height 112
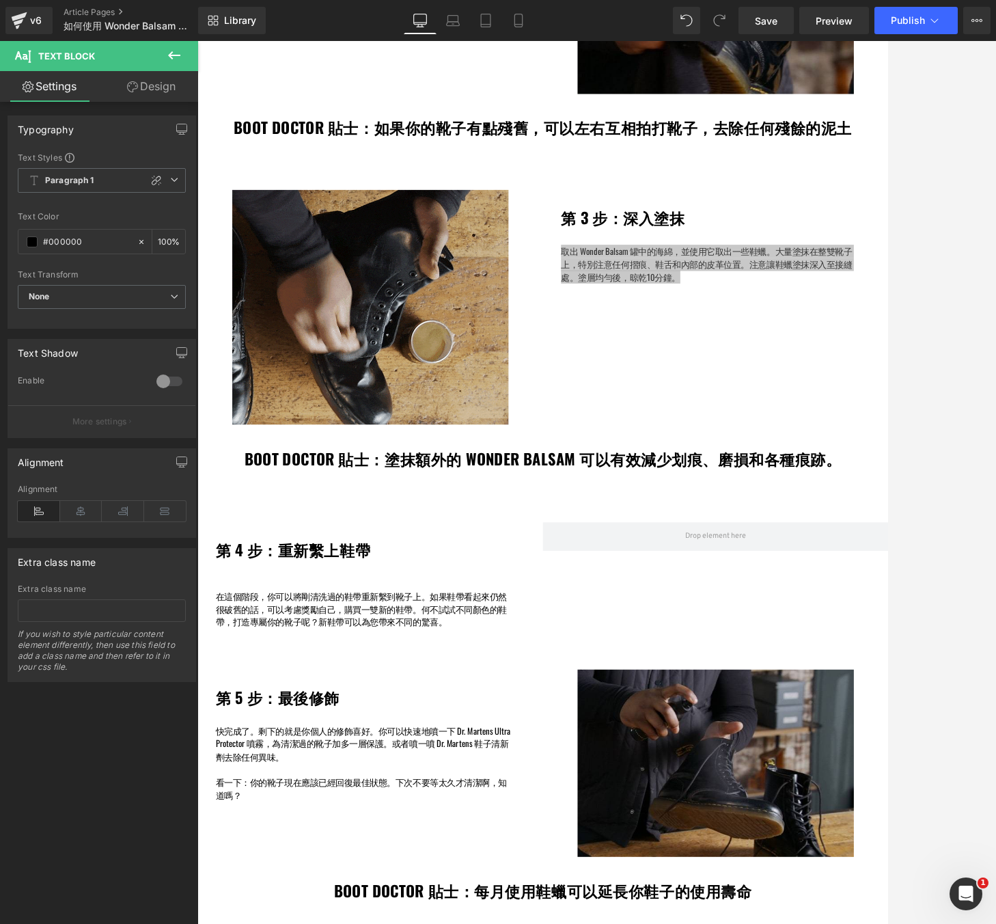
scroll to position [1186, 0]
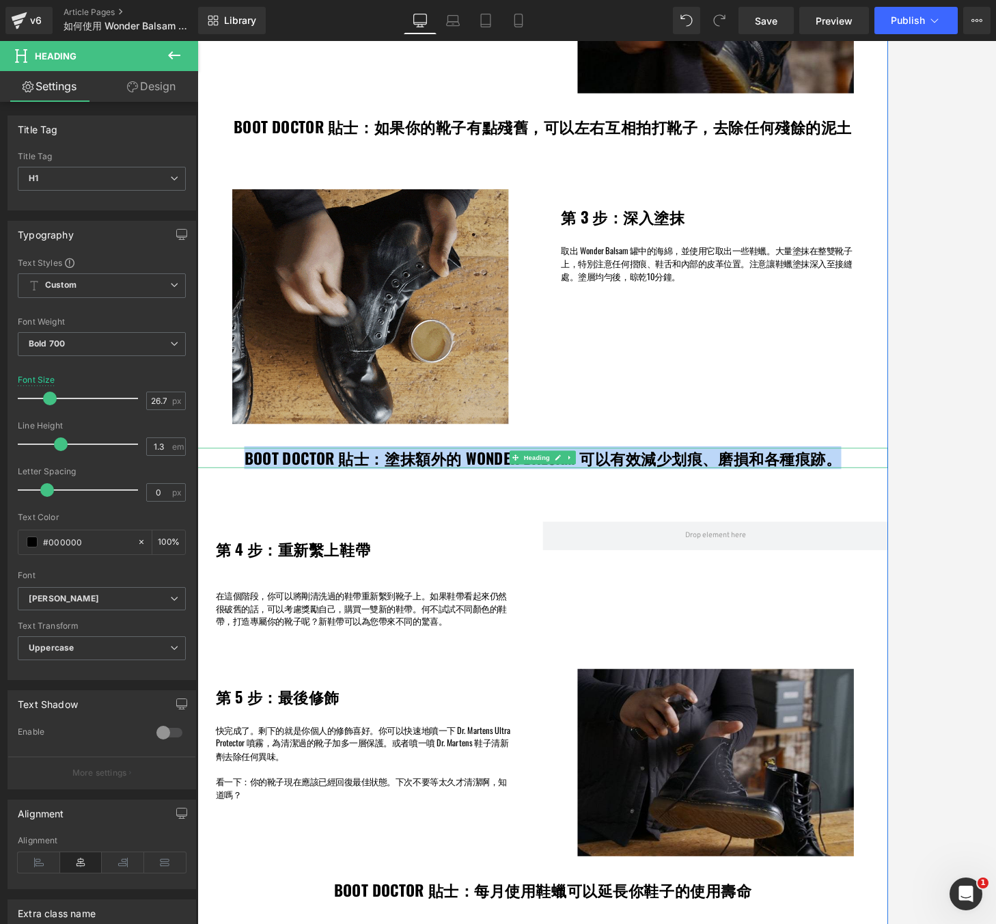
drag, startPoint x: 914, startPoint y: 539, endPoint x: 260, endPoint y: 541, distance: 654.1
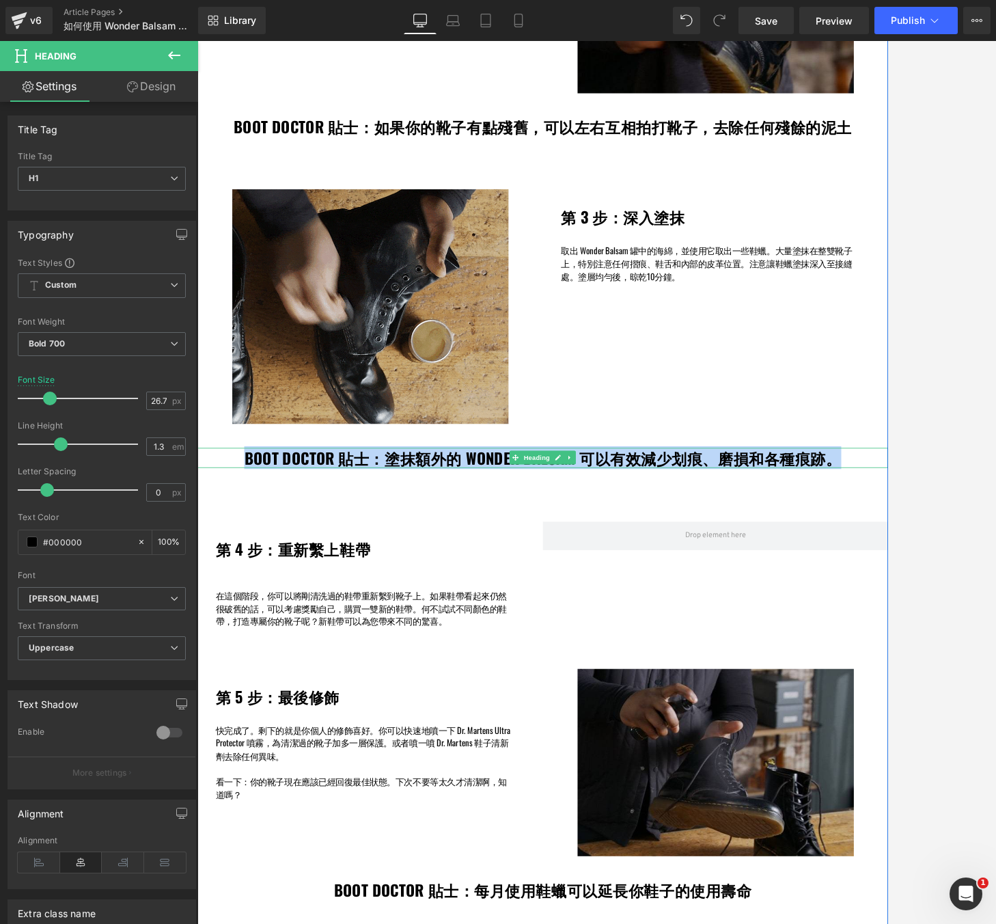
click at [260, 541] on h1 "BOOT DOCTOR 貼士：塗抹額外的 WONDER BALSAM 可以有效減少划痕、磨損和各種痕跡。" at bounding box center [611, 540] width 827 height 24
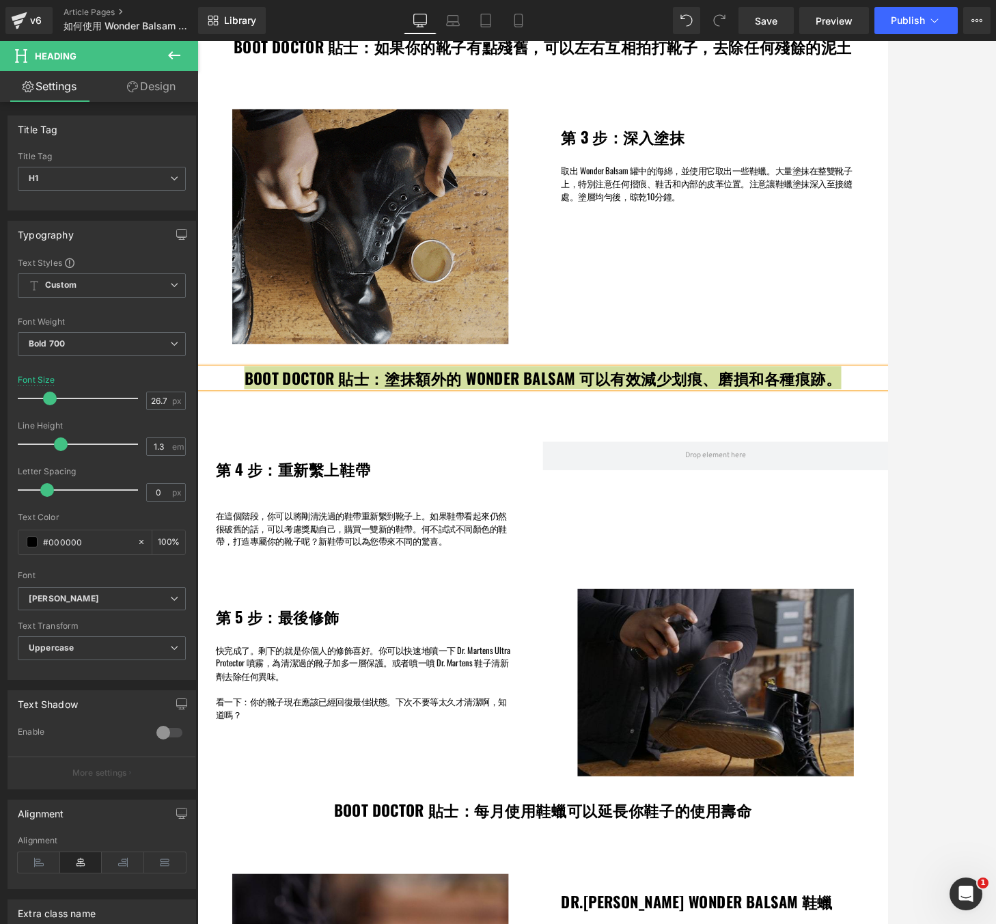
scroll to position [1305, 0]
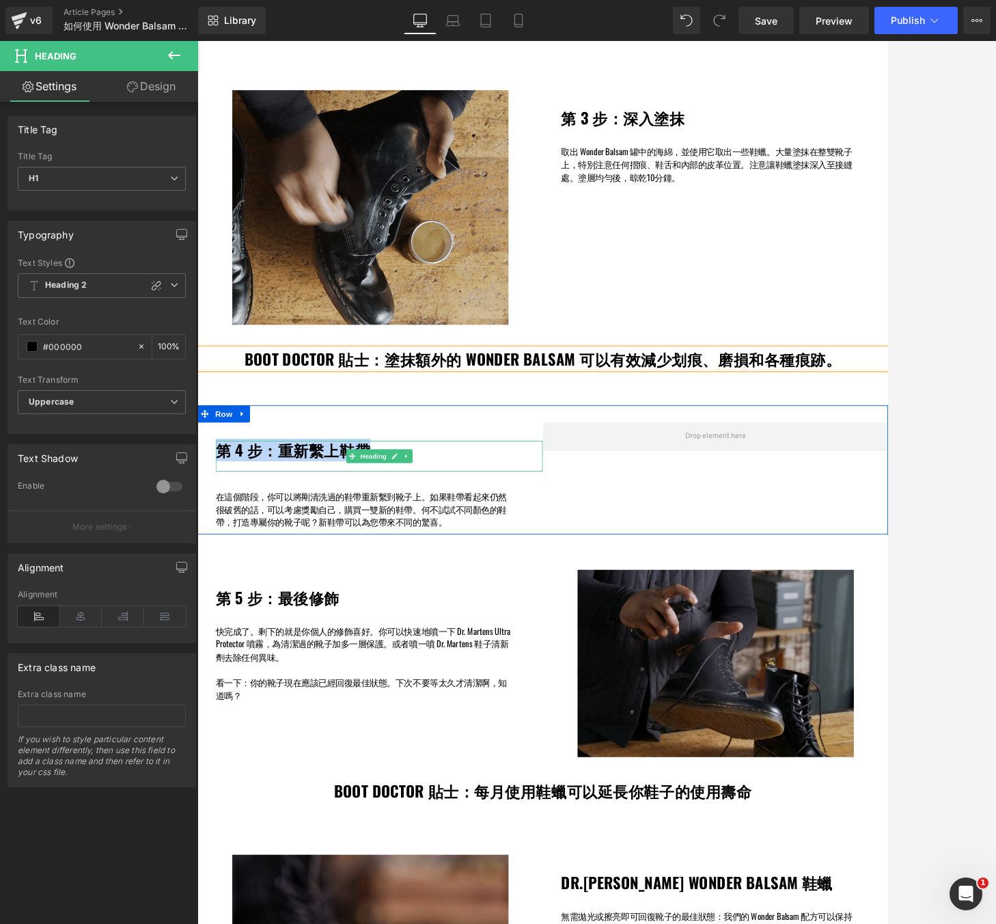
drag, startPoint x: 466, startPoint y: 528, endPoint x: 228, endPoint y: 531, distance: 238.5
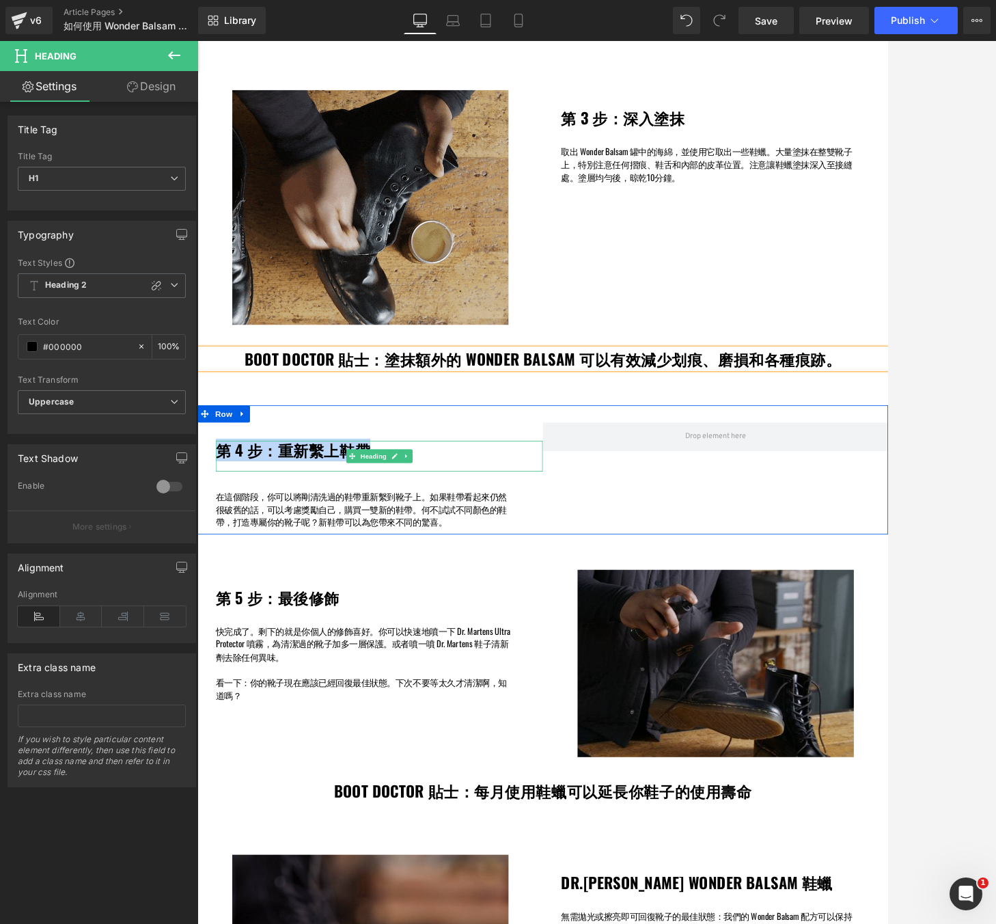
click at [228, 531] on h1 "第 4 步：重新繫上鞋帶" at bounding box center [415, 530] width 392 height 22
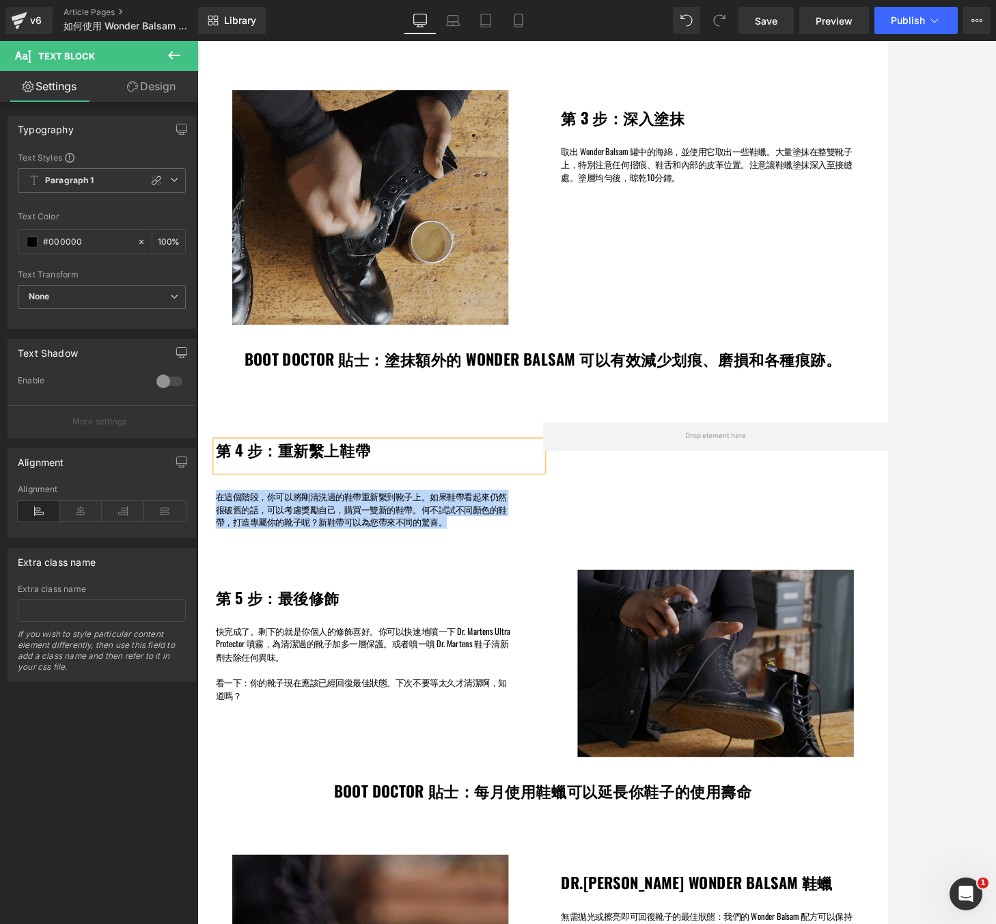
drag, startPoint x: 495, startPoint y: 614, endPoint x: 203, endPoint y: 578, distance: 294.0
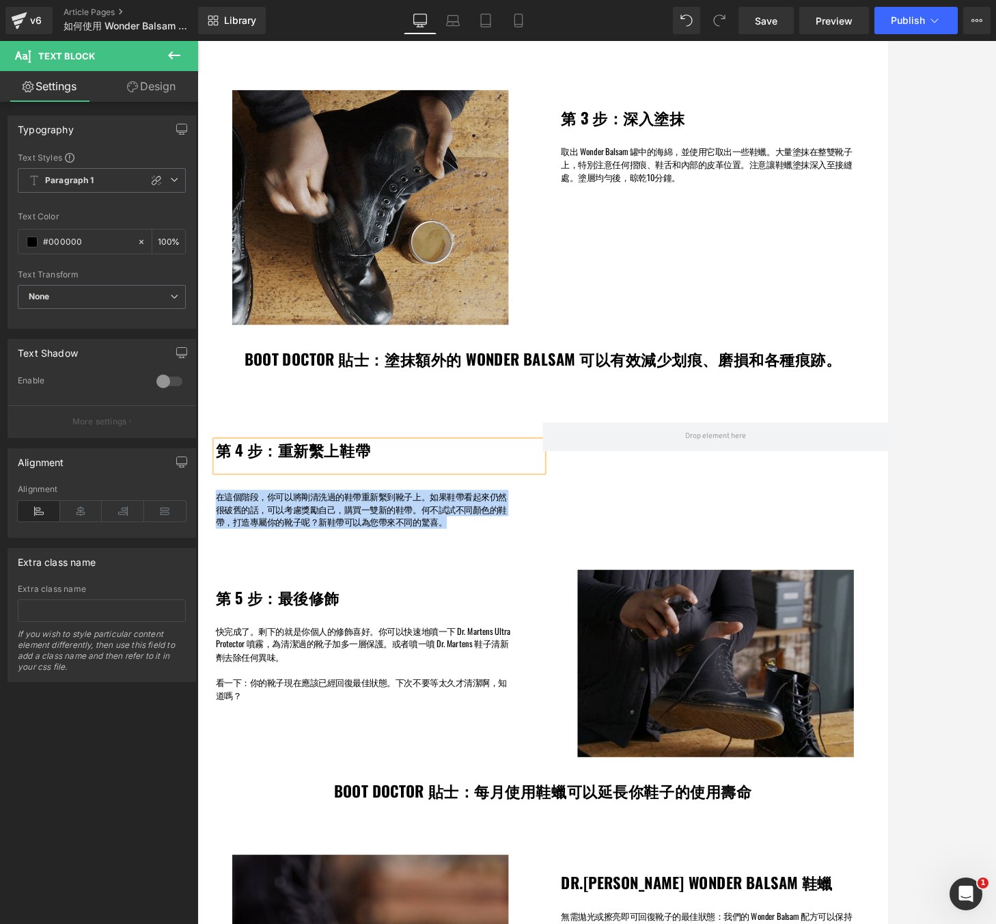
click at [203, 578] on div "第 4 步：重新繫上鞋帶 Heading 在這個階段，你可以將剛清洗過的鞋帶重新繫到靴子上。如果鞋帶看起來仍然很破舊的話，可以考慮獎勵自己，購買一雙新的鞋帶。…" at bounding box center [404, 561] width 413 height 127
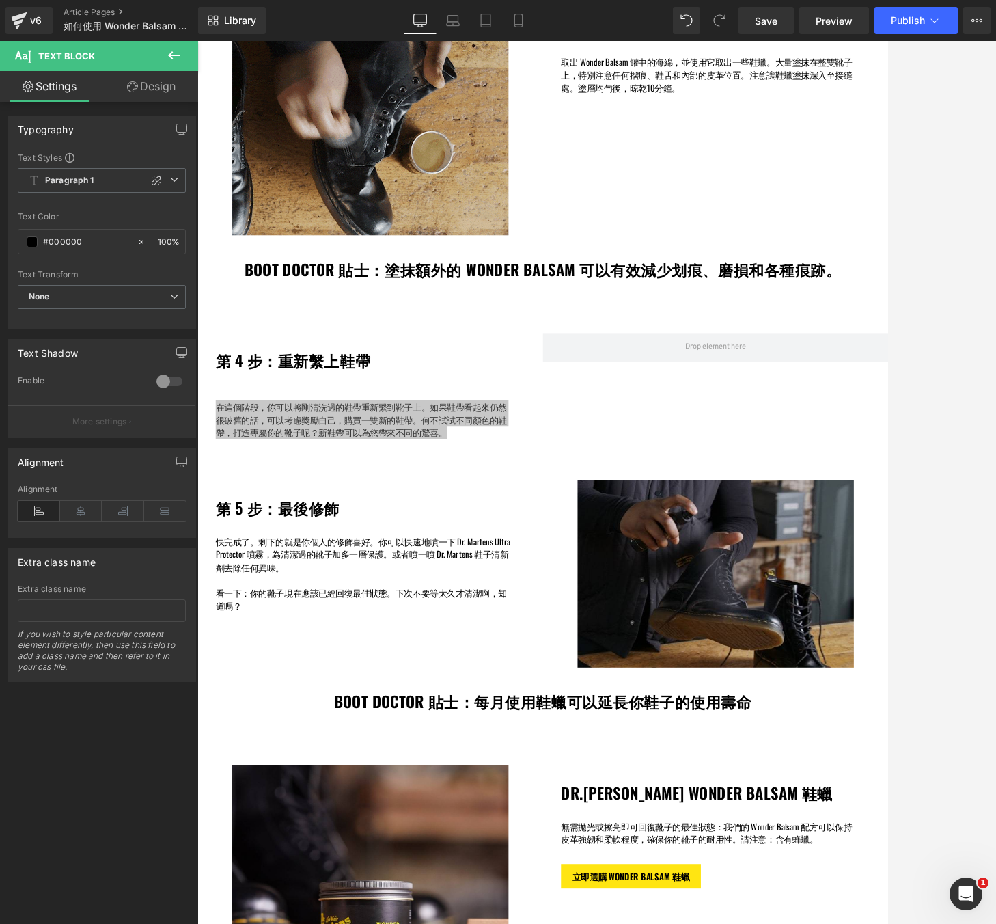
scroll to position [1437, 0]
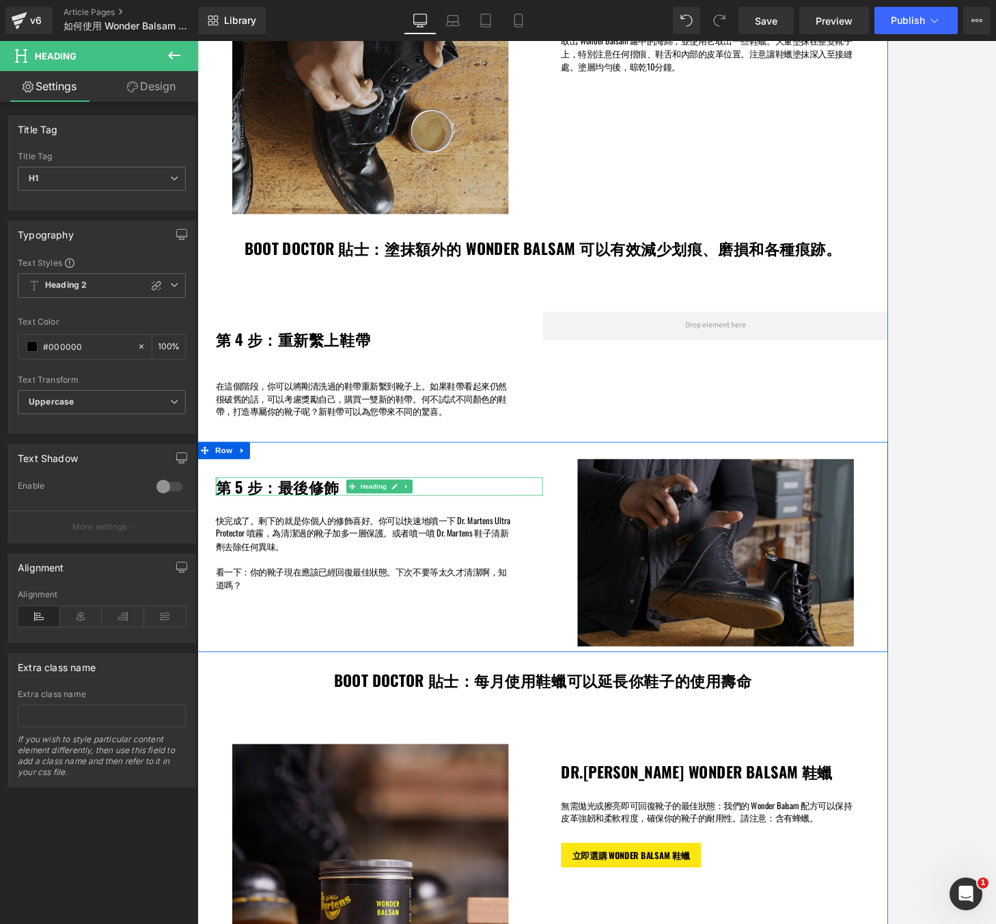
drag, startPoint x: 366, startPoint y: 579, endPoint x: 220, endPoint y: 577, distance: 145.6
click at [220, 577] on div "第 5 步：最後修飾 Heading" at bounding box center [415, 574] width 392 height 22
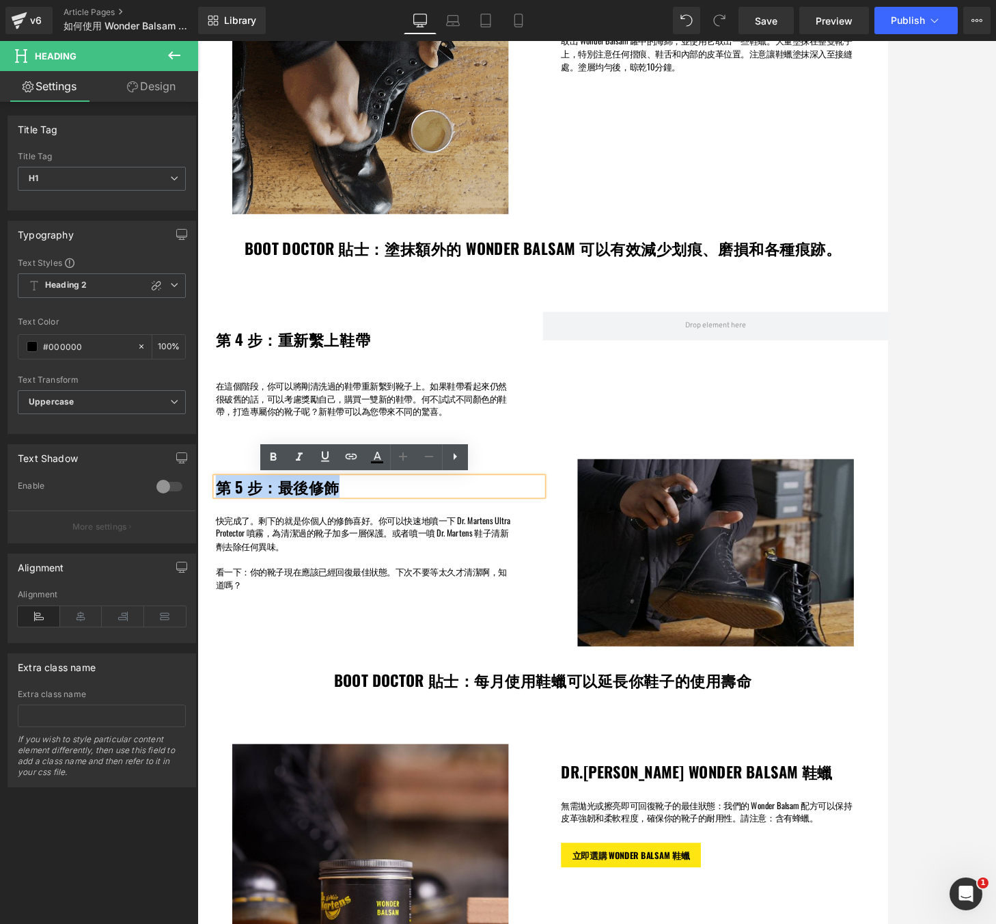
drag, startPoint x: 364, startPoint y: 570, endPoint x: 219, endPoint y: 568, distance: 145.6
click at [219, 568] on h1 "第 5 步：最後修飾" at bounding box center [415, 574] width 392 height 22
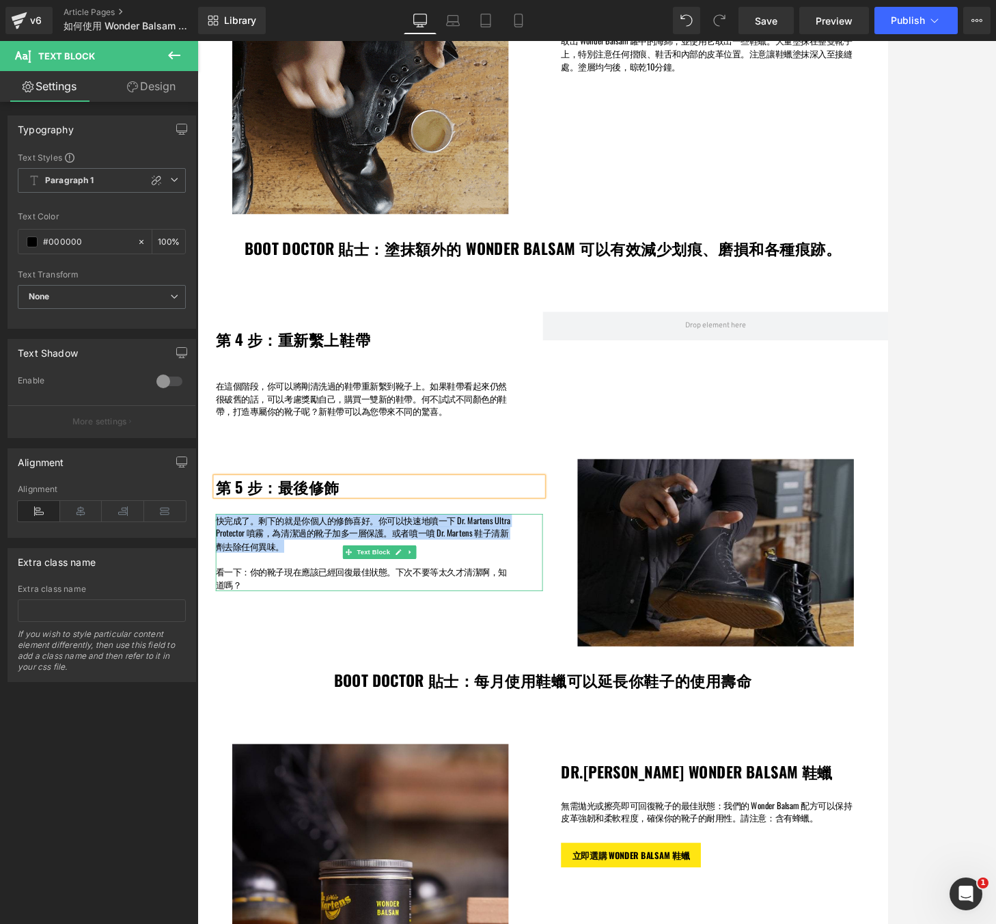
drag, startPoint x: 305, startPoint y: 645, endPoint x: 223, endPoint y: 615, distance: 87.4
click at [223, 615] on p "快完成了。剩下的就是你個人的修飾喜好。你可以快速地噴一下 Dr. Martens Ultra Protector 噴霧，為清潔過的靴子加多一層保護。或者噴一噴…" at bounding box center [395, 630] width 353 height 46
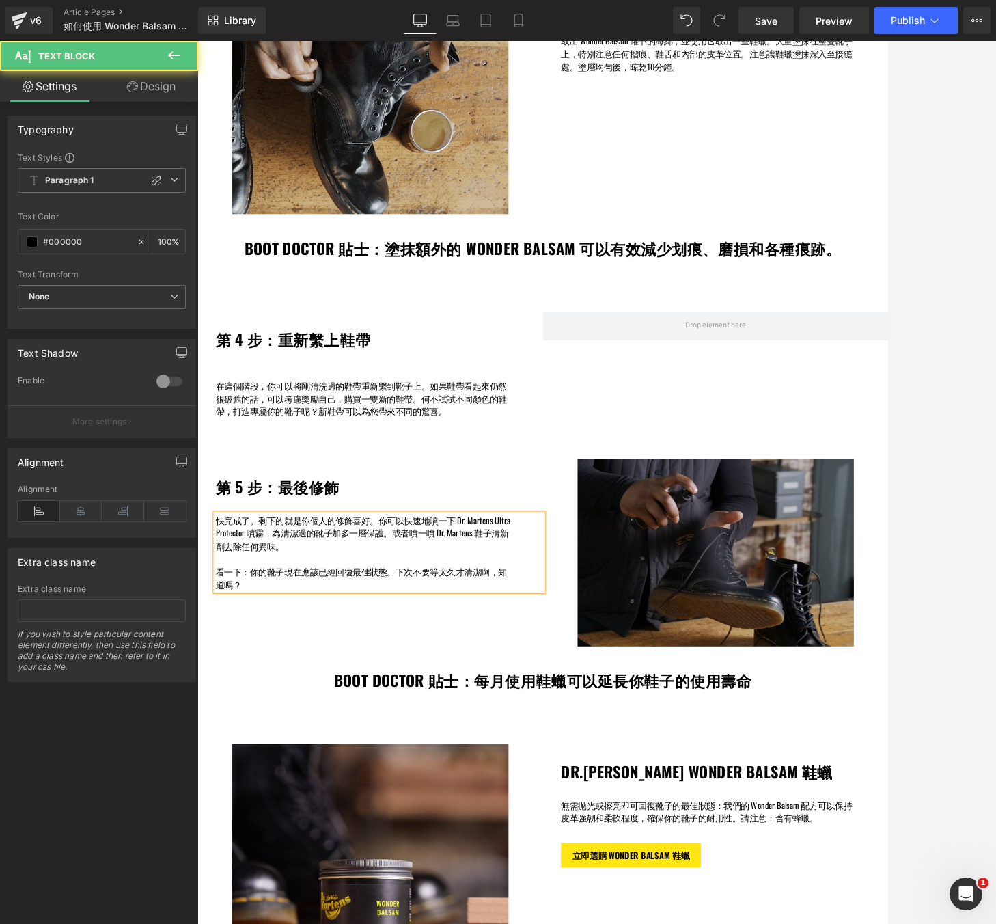
drag, startPoint x: 252, startPoint y: 698, endPoint x: 218, endPoint y: 673, distance: 42.5
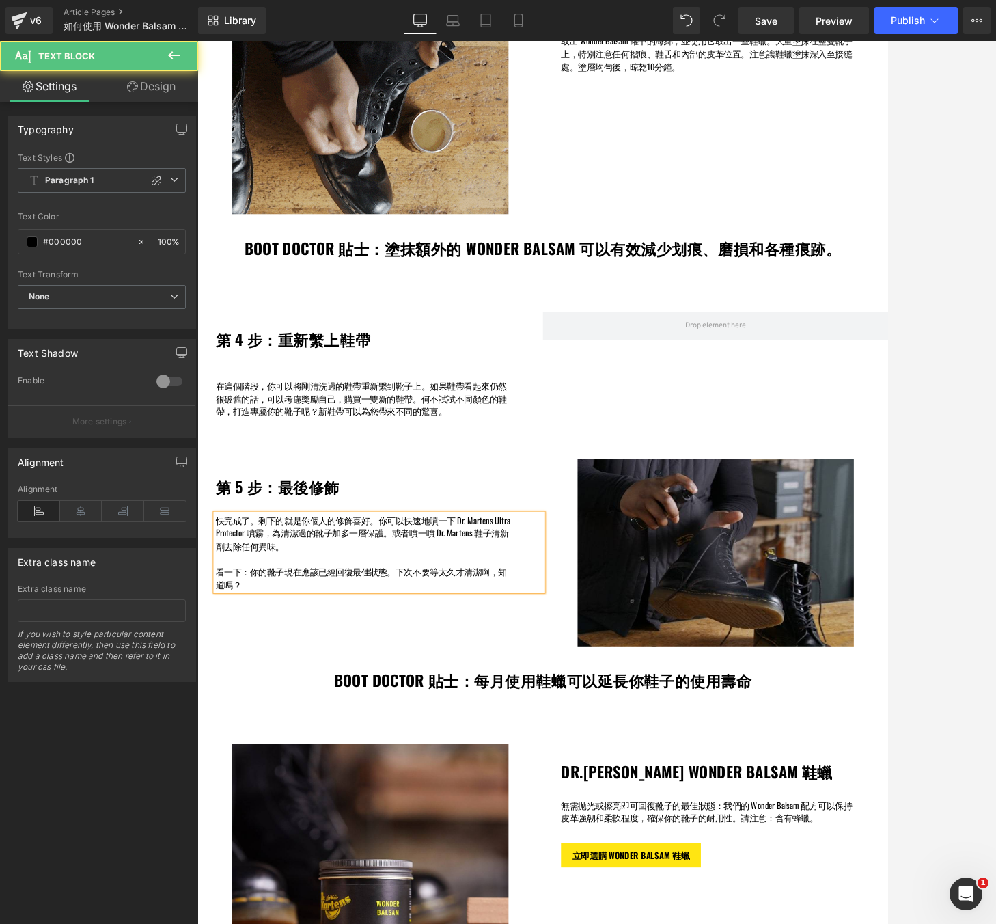
click at [219, 673] on div "快完成了。剩下的就是你個人的修飾喜好。你可以快速地噴一下 Dr. Martens Ultra Protector 噴霧，為清潔過的靴子加多一層保護。或者噴一噴…" at bounding box center [415, 653] width 392 height 92
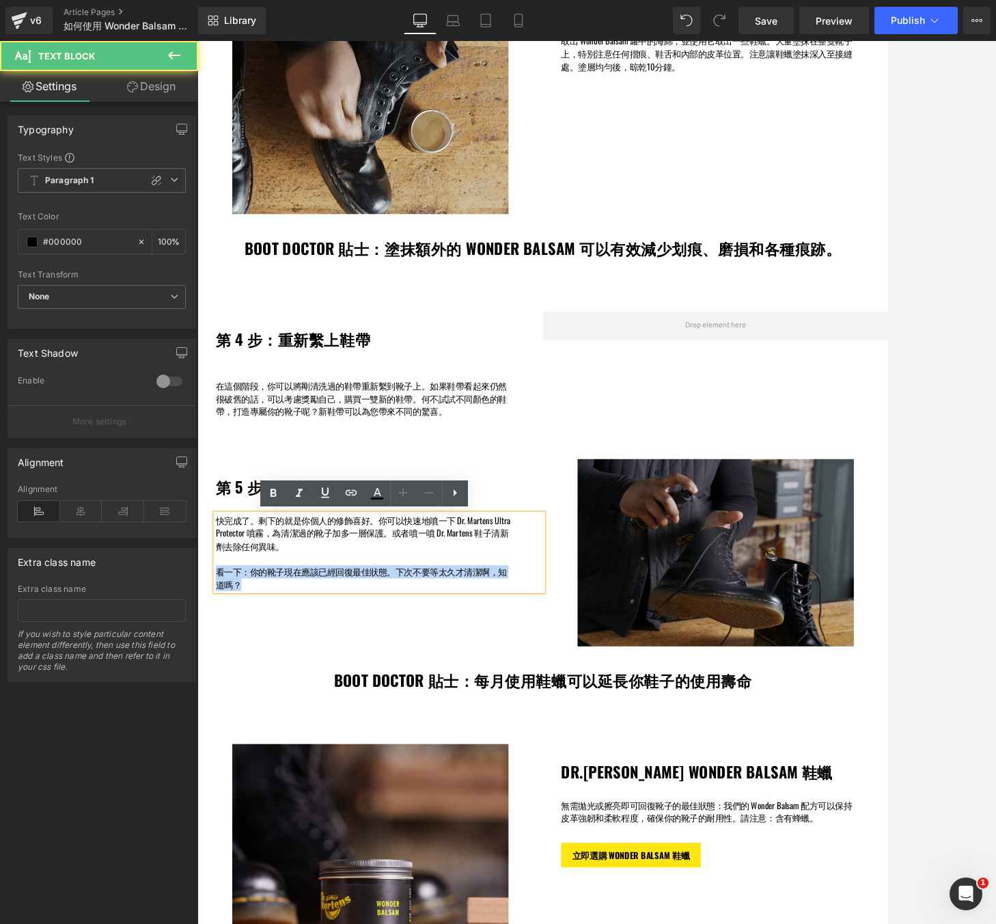
drag, startPoint x: 254, startPoint y: 691, endPoint x: 221, endPoint y: 681, distance: 34.4
click at [221, 681] on p "看一下：你的靴子現在應該已經回復最佳狀態。下次不要等太久才清潔啊，知道嗎？" at bounding box center [395, 683] width 353 height 31
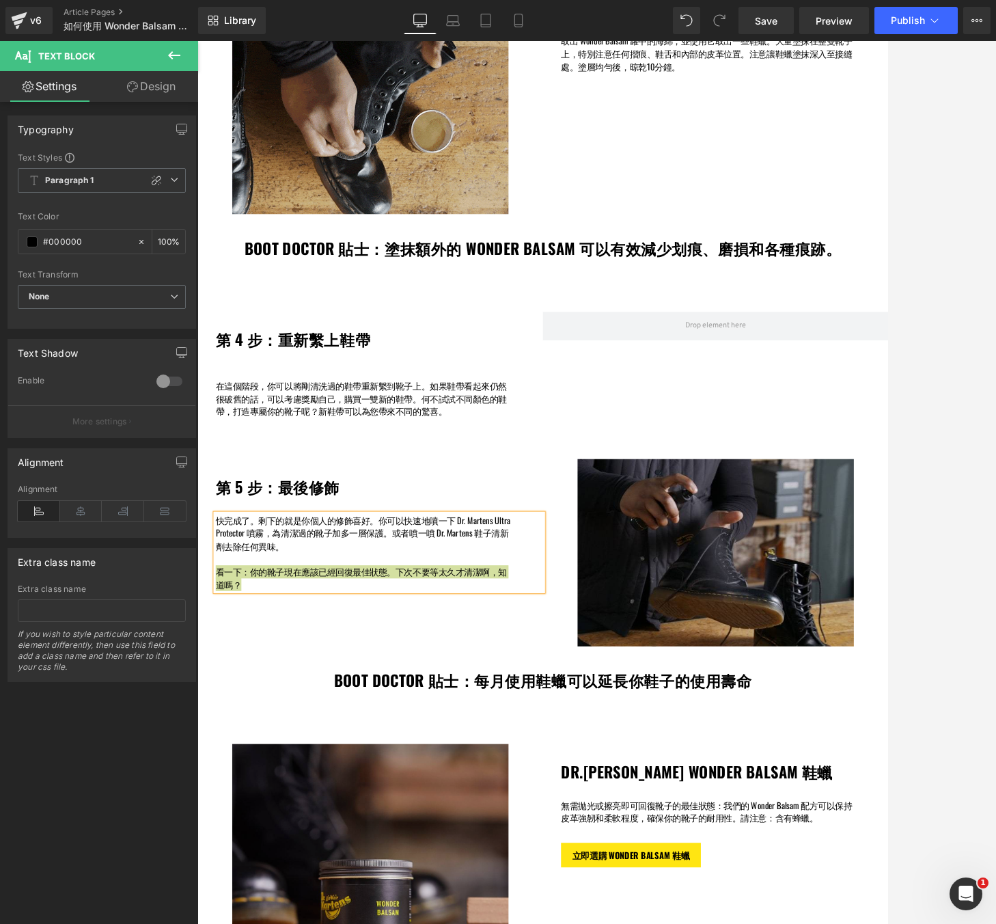
scroll to position [1701, 0]
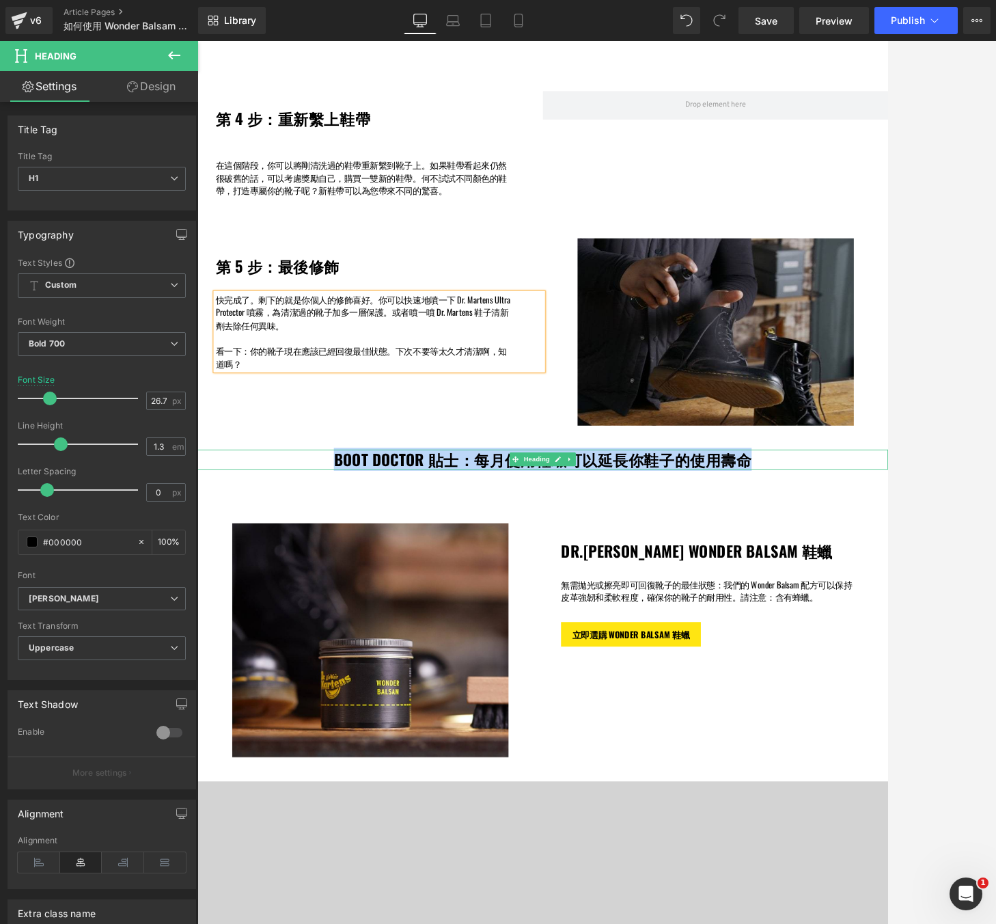
drag, startPoint x: 858, startPoint y: 543, endPoint x: 369, endPoint y: 547, distance: 489.4
click at [369, 547] on h1 "BOOT DOCTOR 貼士：每月使用鞋蠟可以延長你鞋子的使用壽命" at bounding box center [611, 542] width 827 height 24
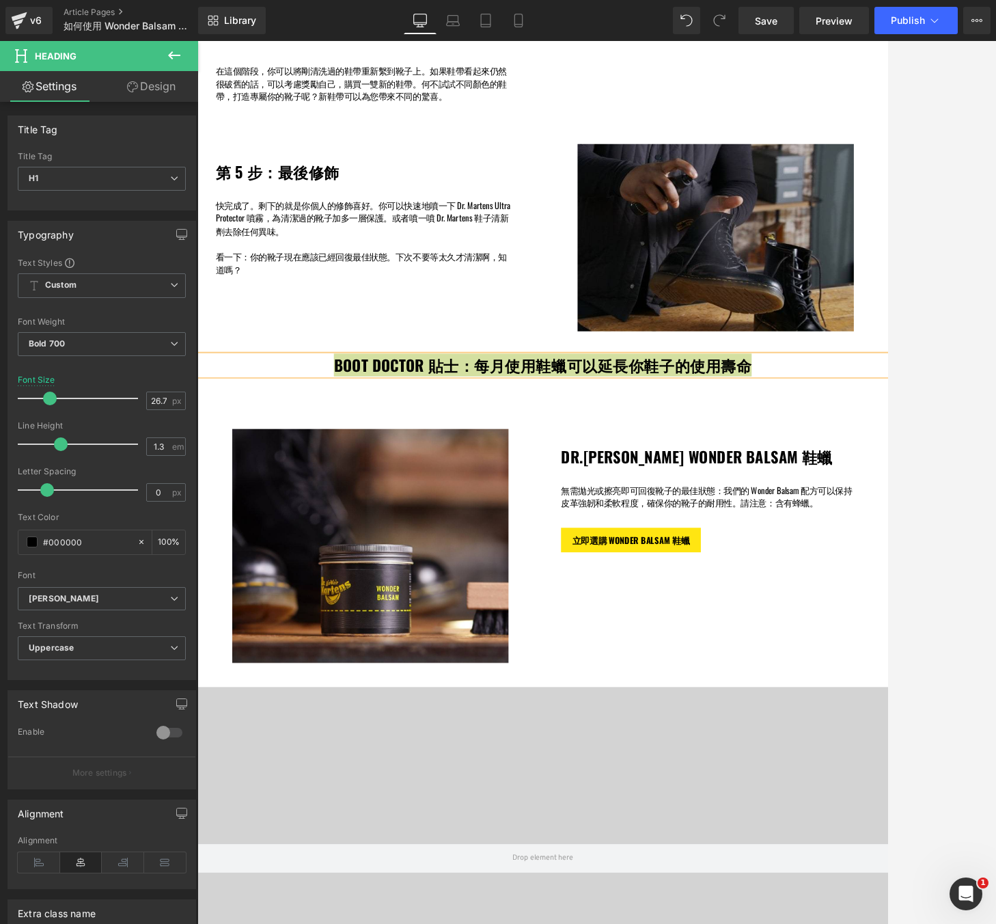
scroll to position [1822, 0]
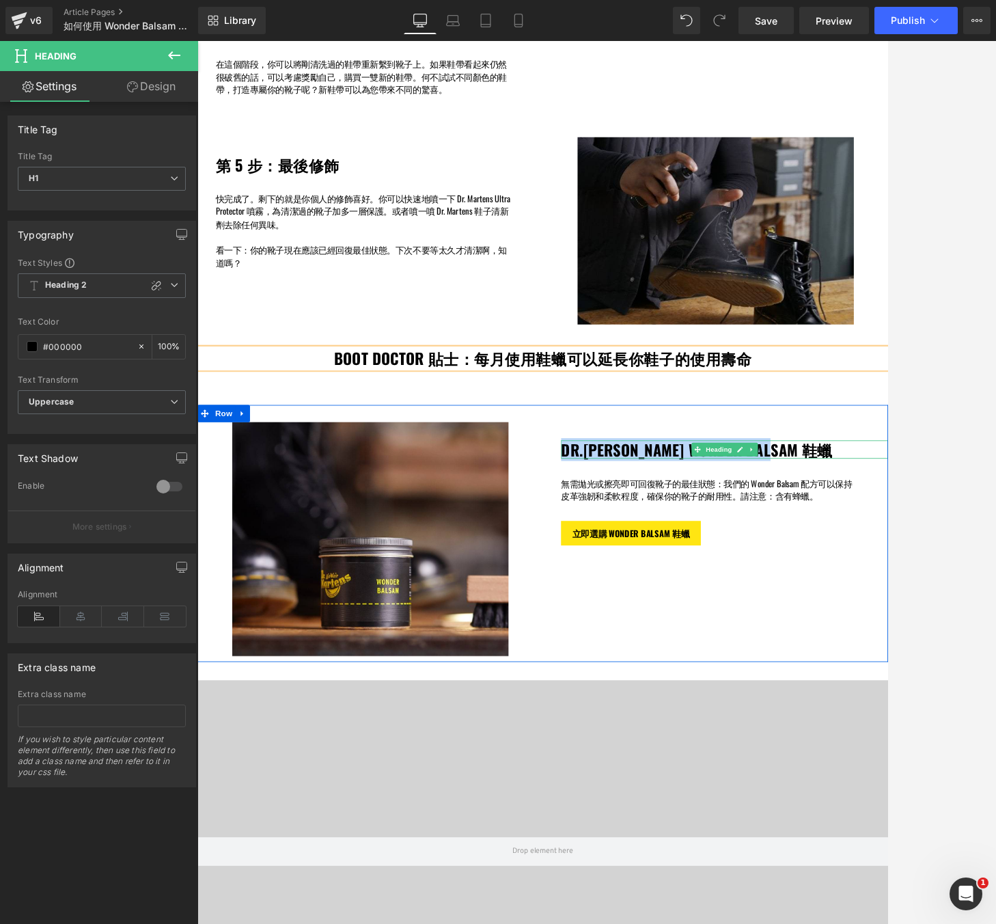
drag, startPoint x: 901, startPoint y: 533, endPoint x: 638, endPoint y: 530, distance: 263.8
click at [638, 530] on h1 "DR.[PERSON_NAME] WONDER BALSAM 鞋蠟" at bounding box center [829, 530] width 392 height 22
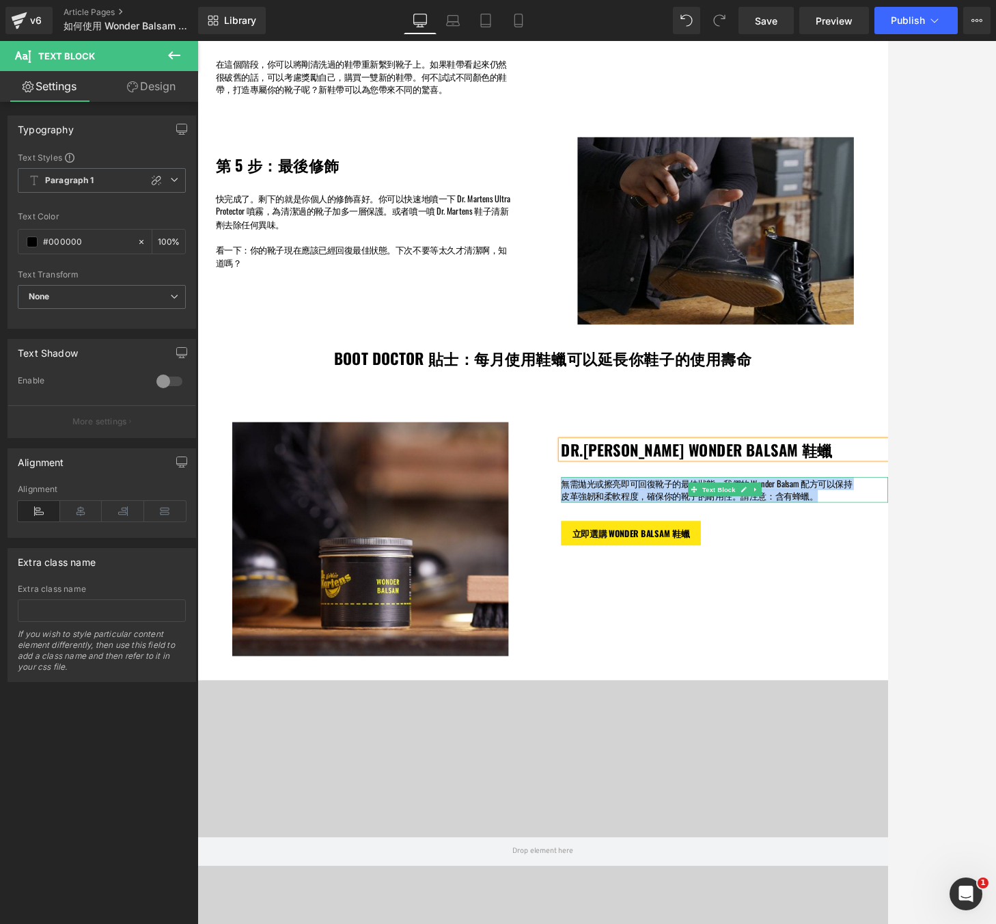
drag, startPoint x: 940, startPoint y: 585, endPoint x: 638, endPoint y: 570, distance: 302.5
click at [638, 570] on p "無需拋光或擦亮即可回復靴子的最佳狀態：我們的 Wonder Balsam 配方可以保持皮革強韌和柔軟程度，確保你的靴子的耐用性。請注意：含有蜂蠟。" at bounding box center [809, 578] width 353 height 31
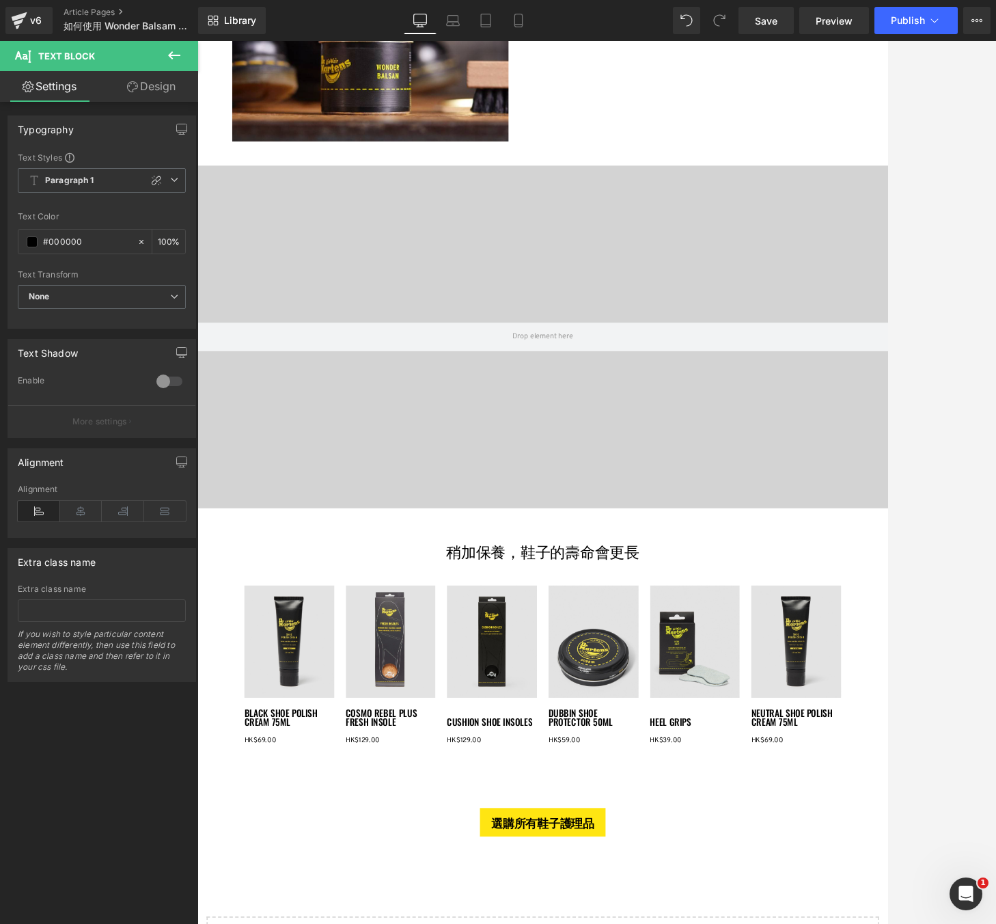
scroll to position [2439, 0]
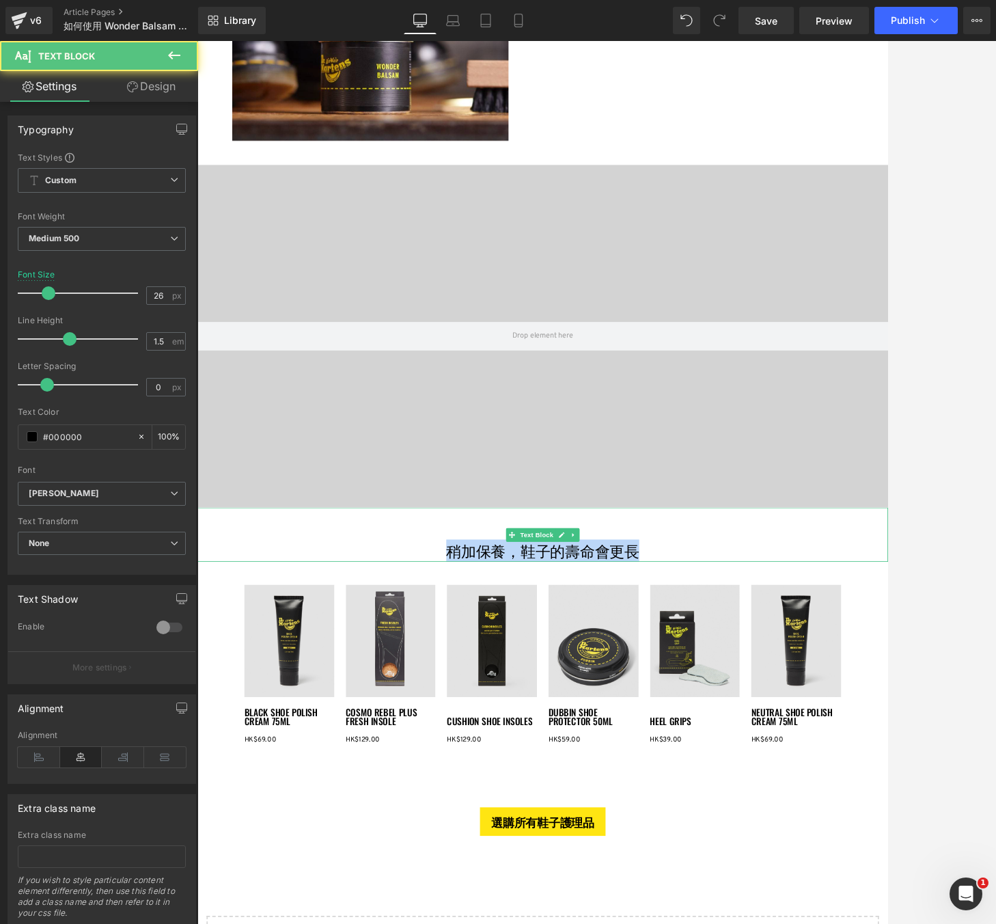
drag, startPoint x: 722, startPoint y: 653, endPoint x: 478, endPoint y: 651, distance: 244.7
click at [478, 651] on p "稍加保養，鞋子的壽命會更長" at bounding box center [611, 651] width 729 height 27
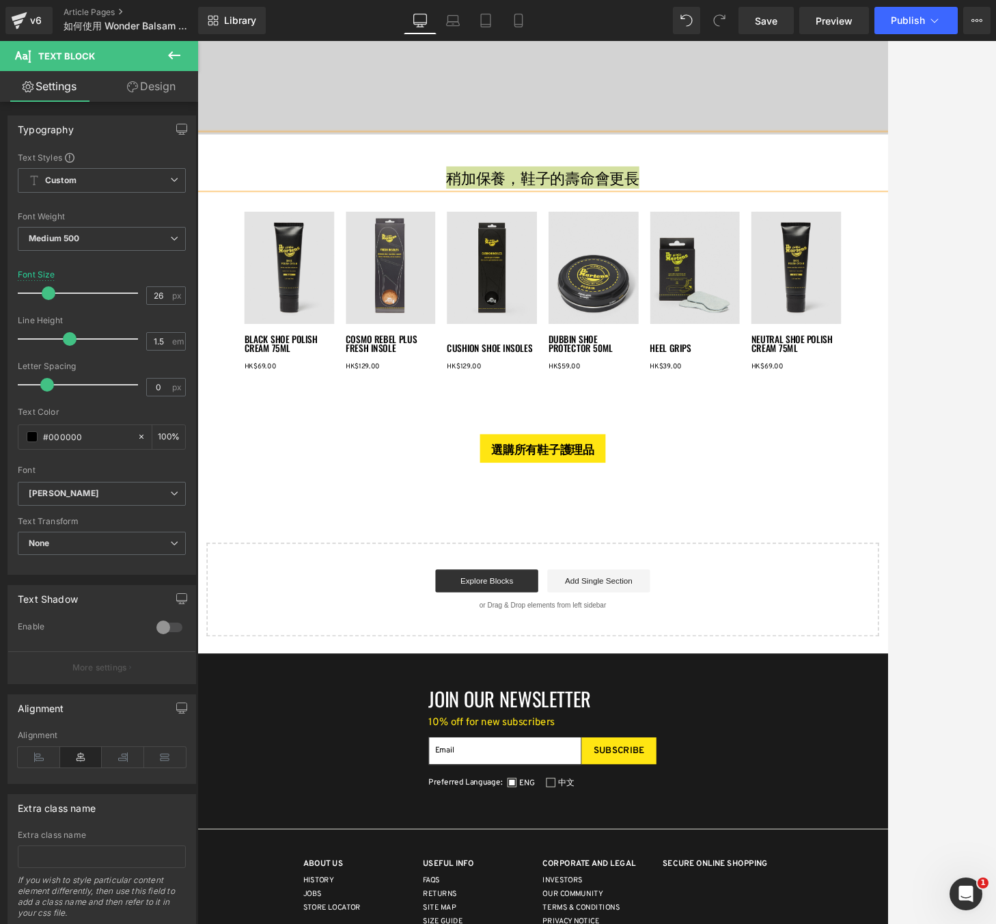
scroll to position [2886, 0]
